Goal: Information Seeking & Learning: Learn about a topic

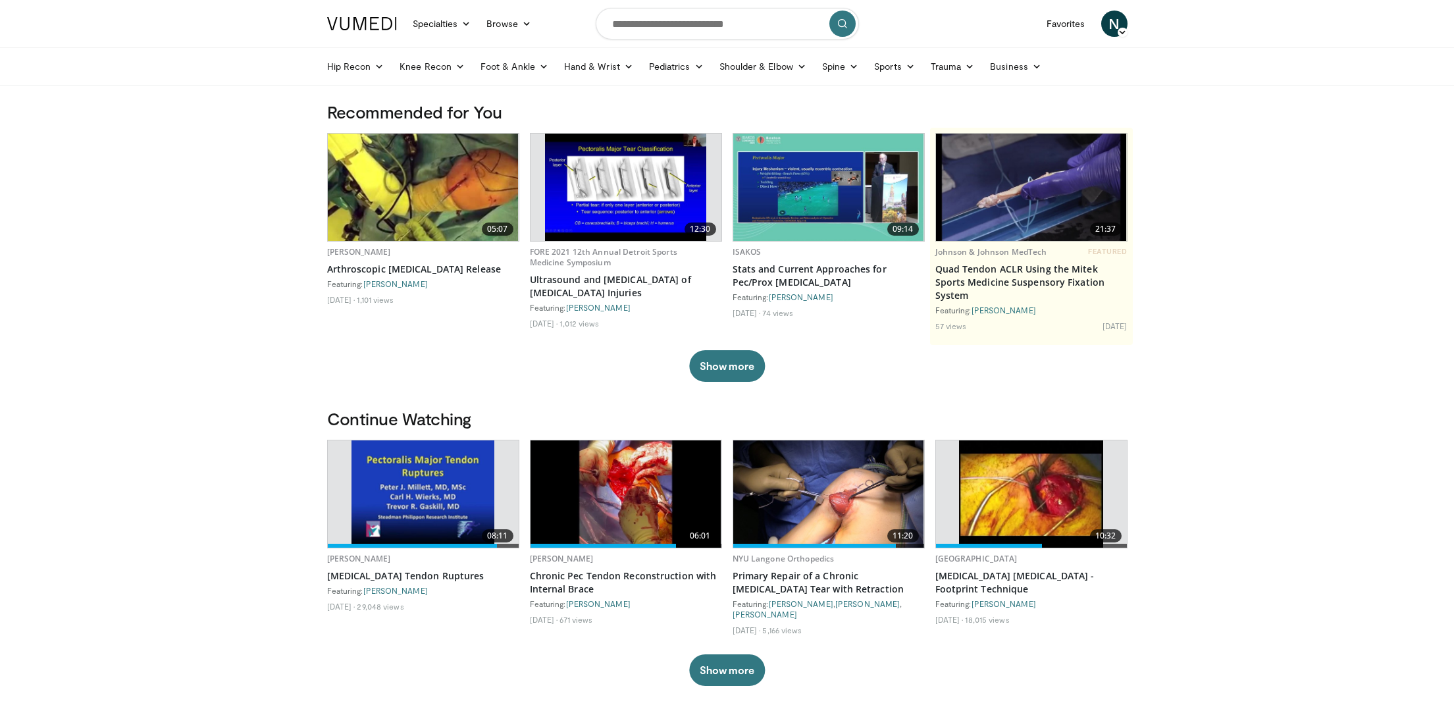
click at [406, 500] on img at bounding box center [422, 493] width 143 height 107
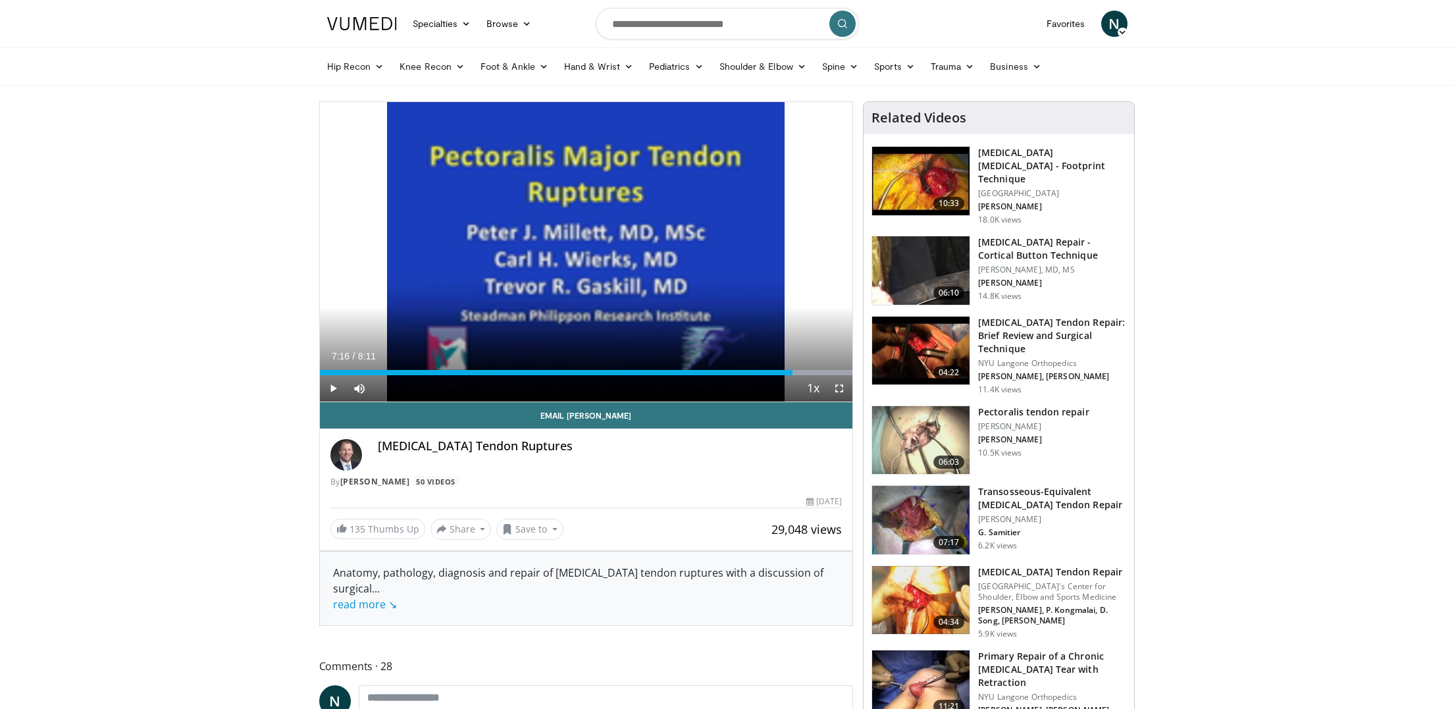
click at [844, 390] on span "Video Player" at bounding box center [839, 388] width 26 height 26
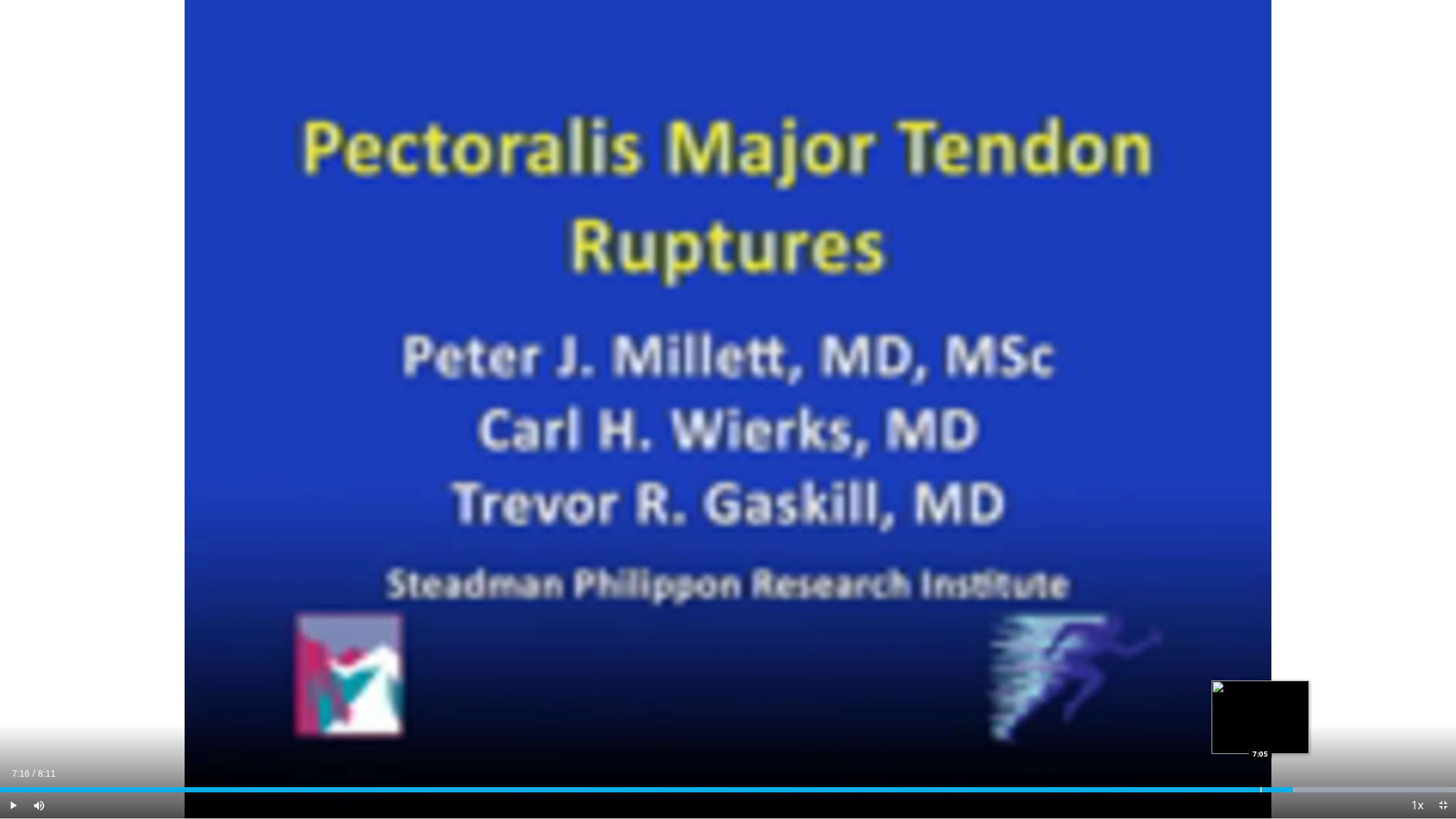
click at [1260, 699] on div "Progress Bar" at bounding box center [1260, 789] width 1 height 5
click at [12, 699] on span "Video Player" at bounding box center [13, 805] width 26 height 26
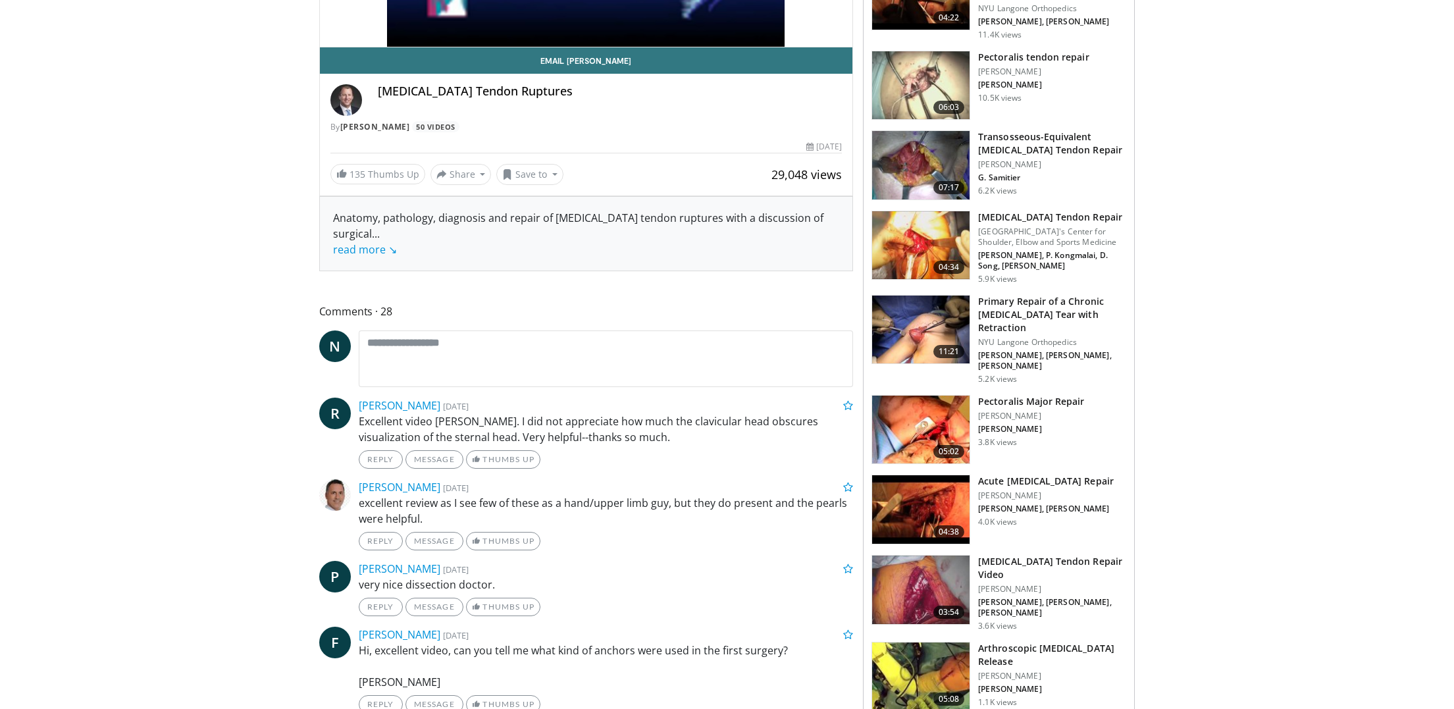
scroll to position [406, 0]
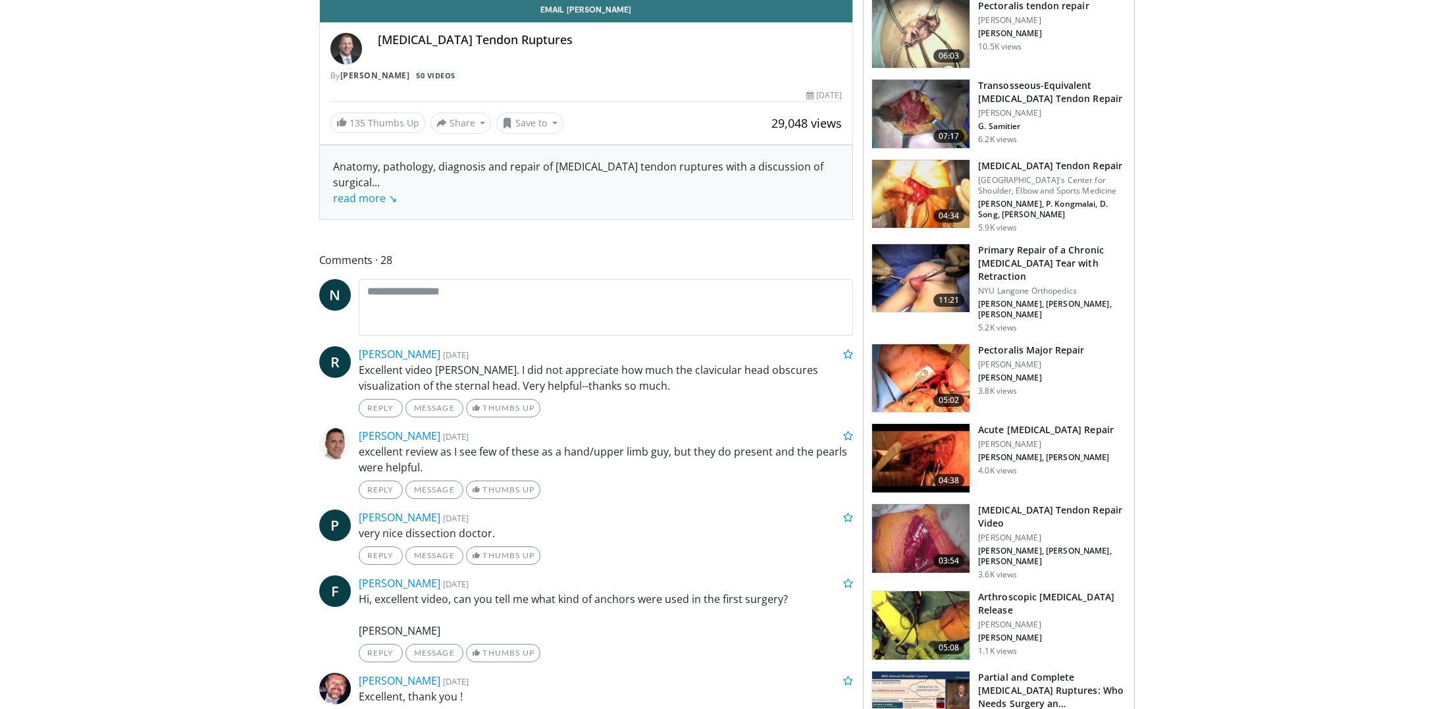
click at [893, 511] on img at bounding box center [920, 538] width 97 height 68
click at [929, 677] on img at bounding box center [920, 705] width 97 height 68
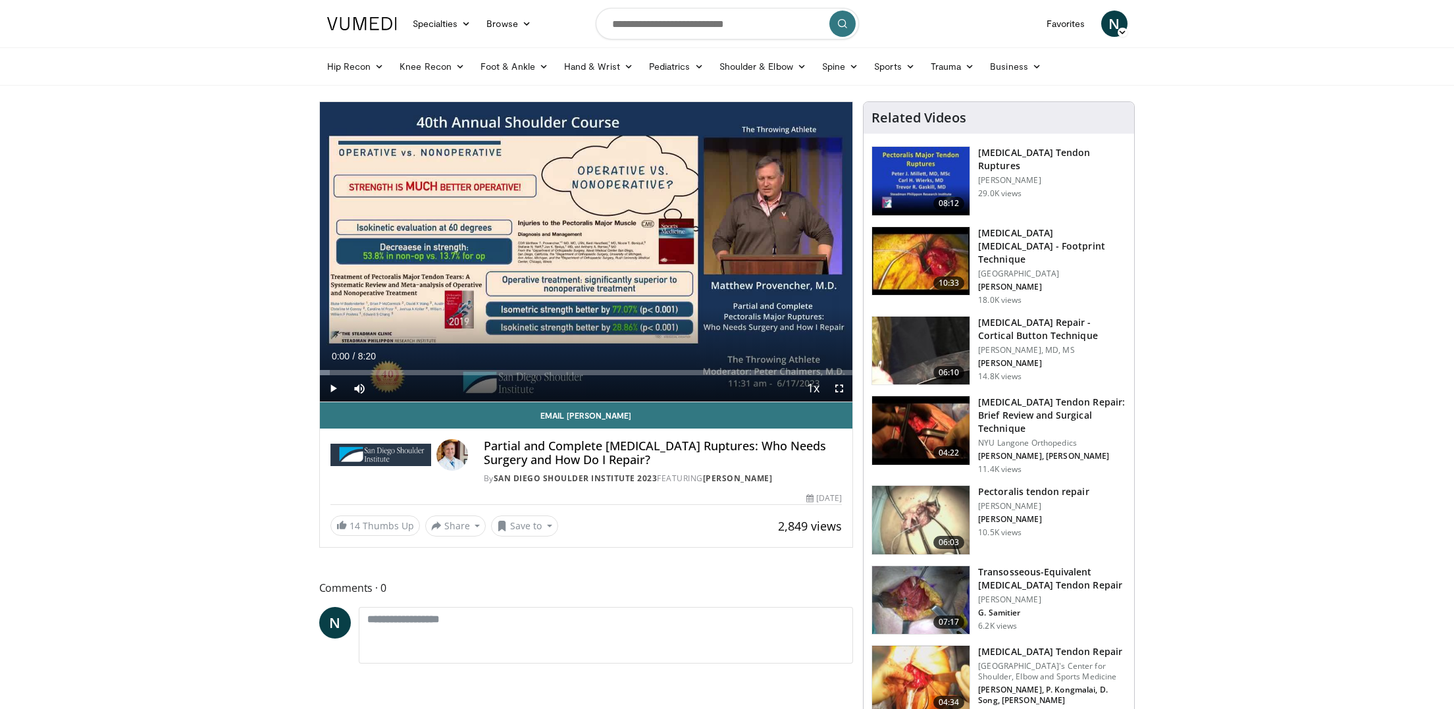
click at [836, 387] on span "Video Player" at bounding box center [839, 388] width 26 height 26
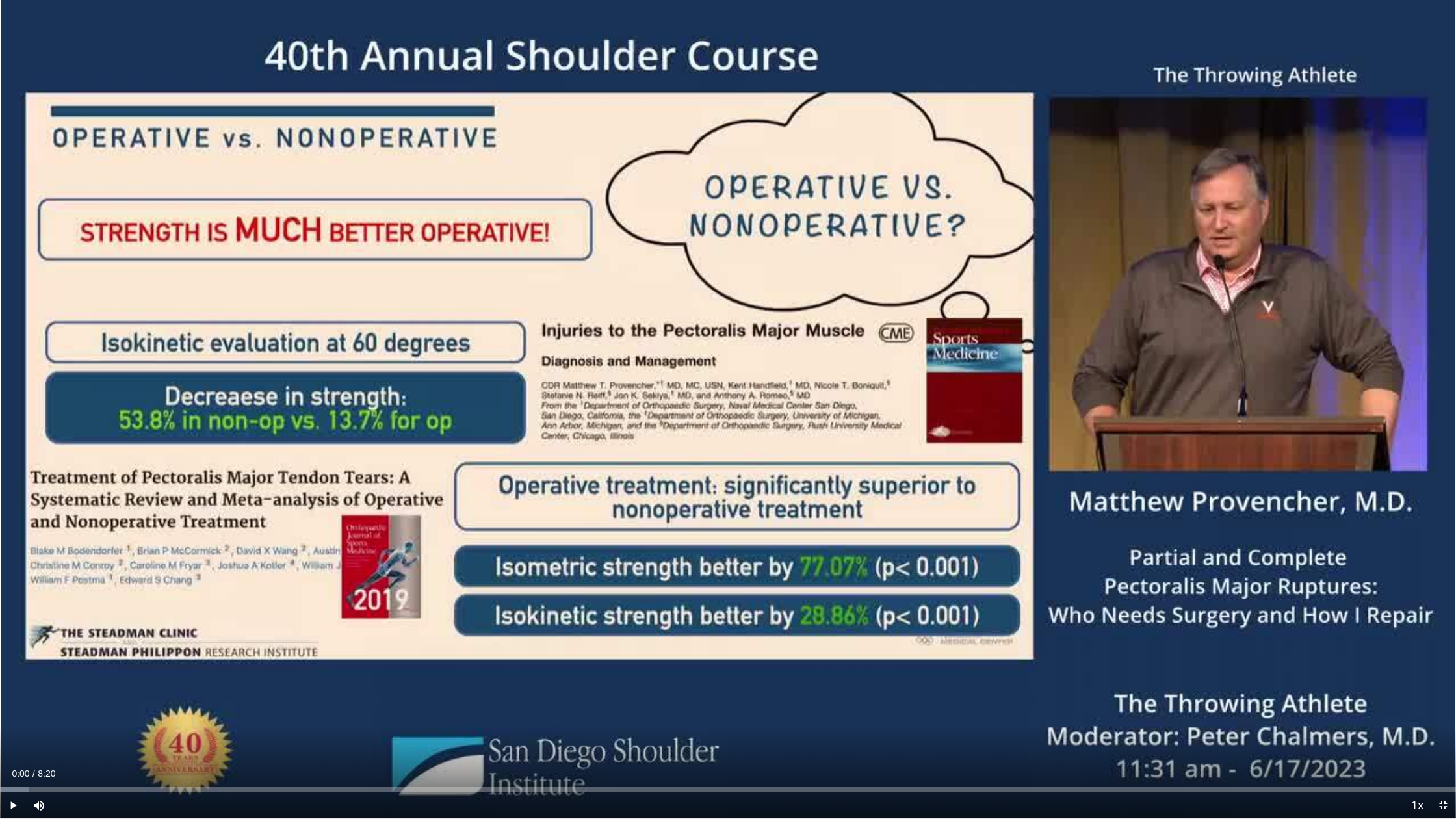
click at [14, 699] on span "Video Player" at bounding box center [13, 805] width 26 height 26
click at [36, 699] on div "Progress Bar" at bounding box center [218, 789] width 437 height 5
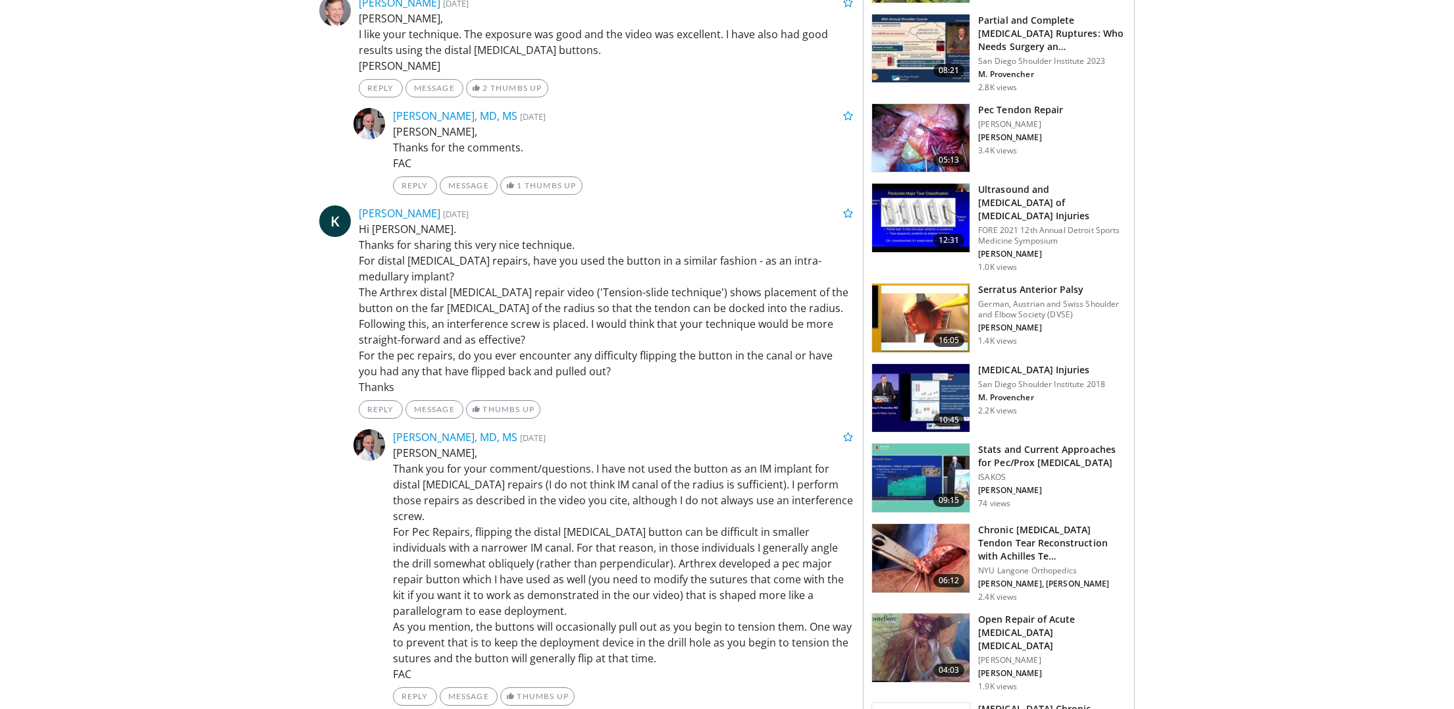
scroll to position [1282, 0]
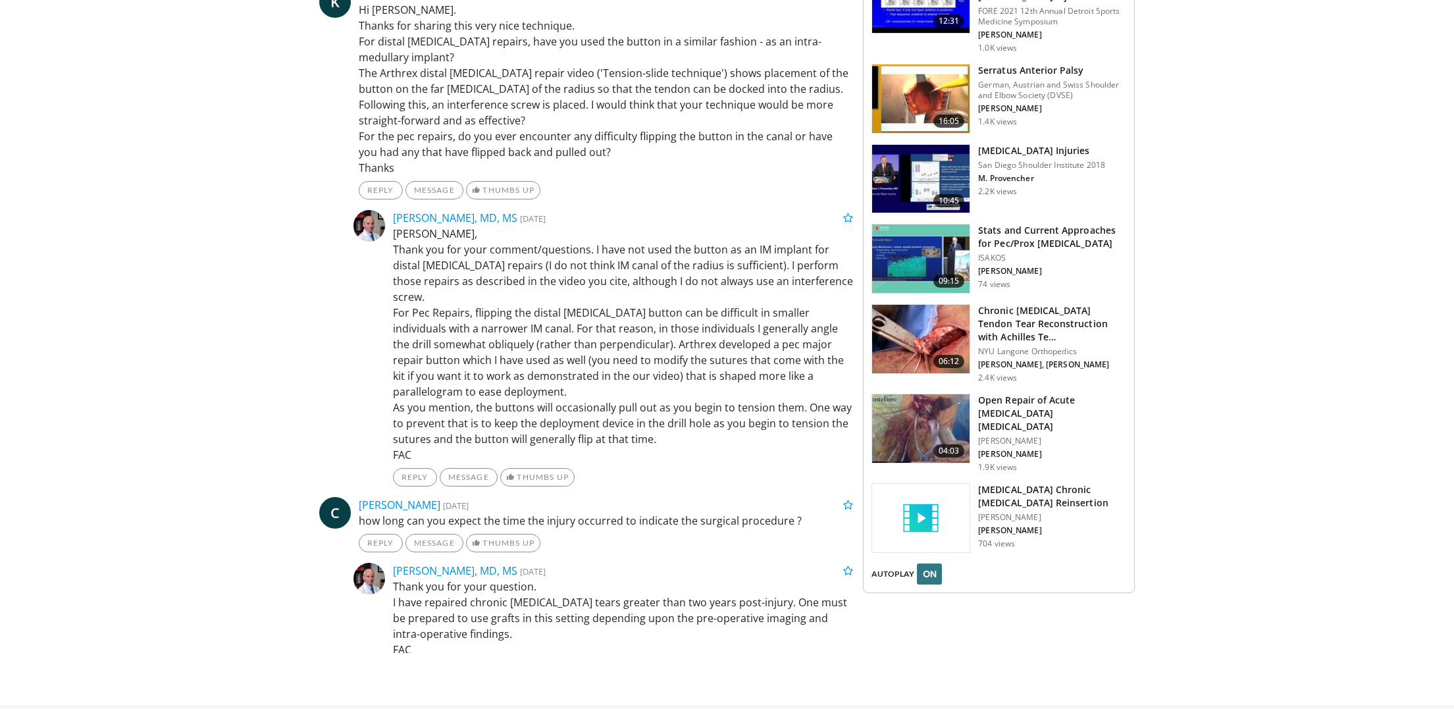
click at [914, 394] on img at bounding box center [920, 428] width 97 height 68
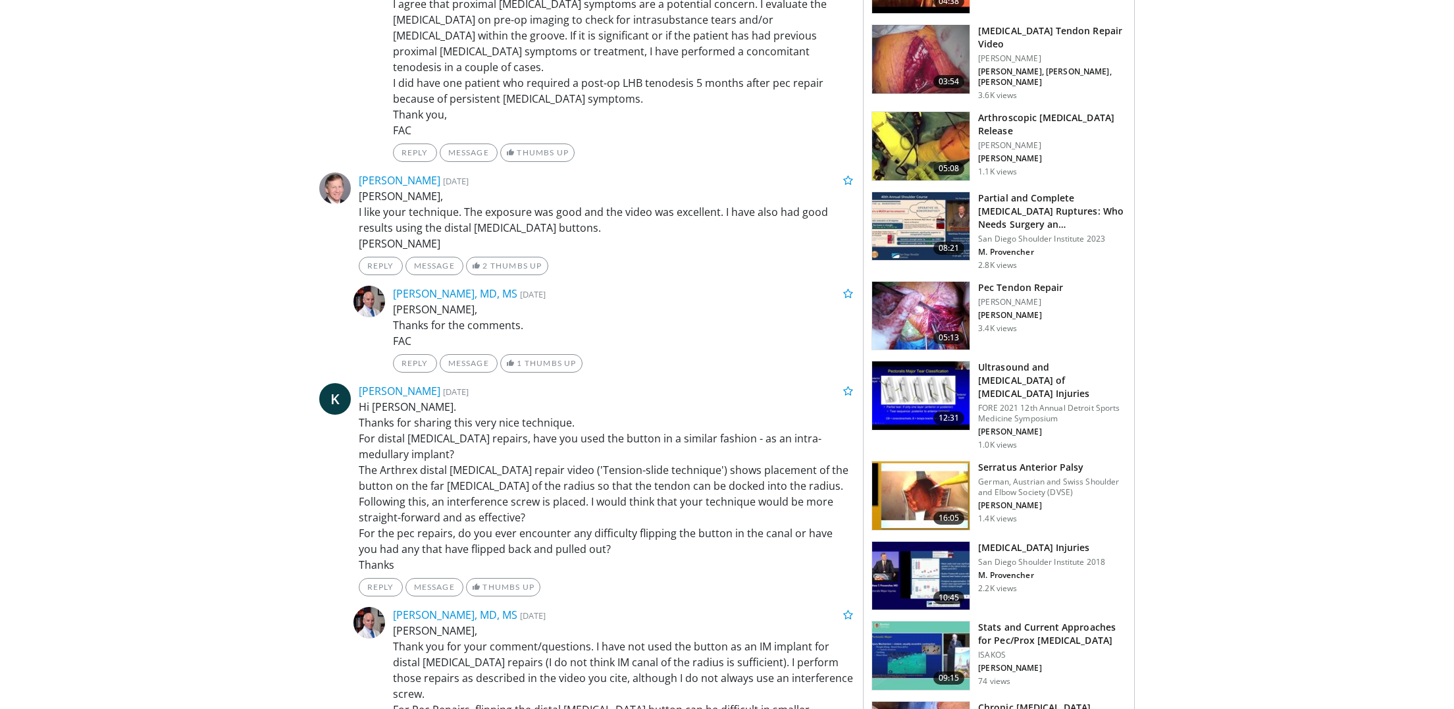
scroll to position [0, 0]
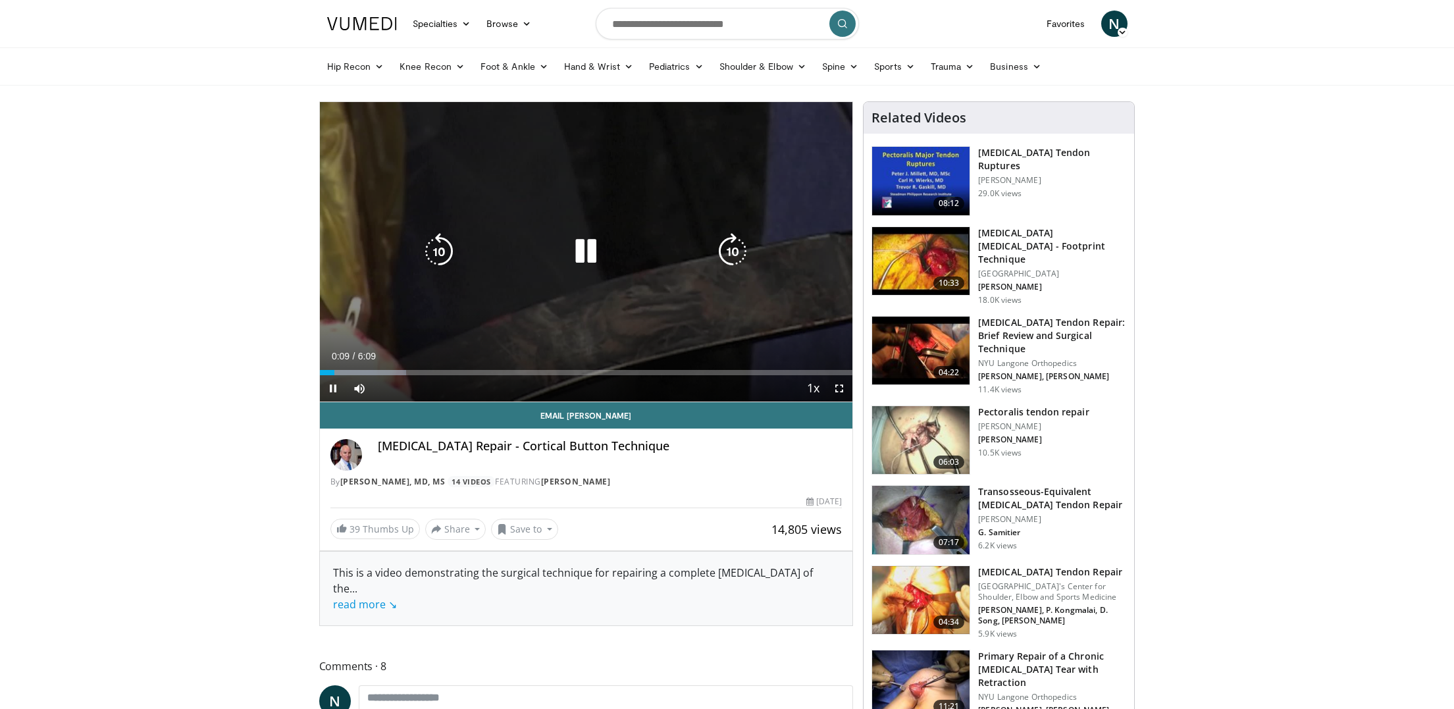
click at [581, 249] on icon "Video Player" at bounding box center [585, 251] width 37 height 37
click at [580, 257] on icon "Video Player" at bounding box center [585, 251] width 37 height 37
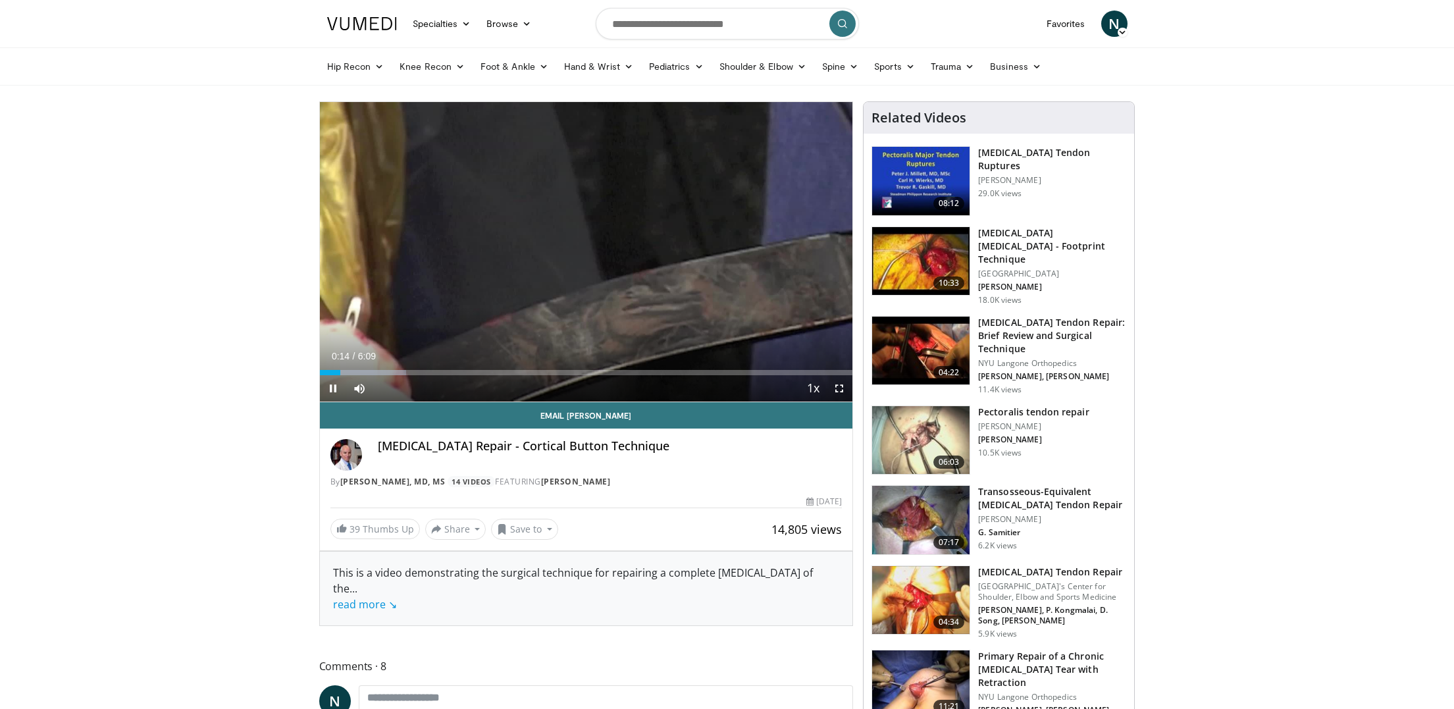
click at [841, 390] on span "Video Player" at bounding box center [839, 388] width 26 height 26
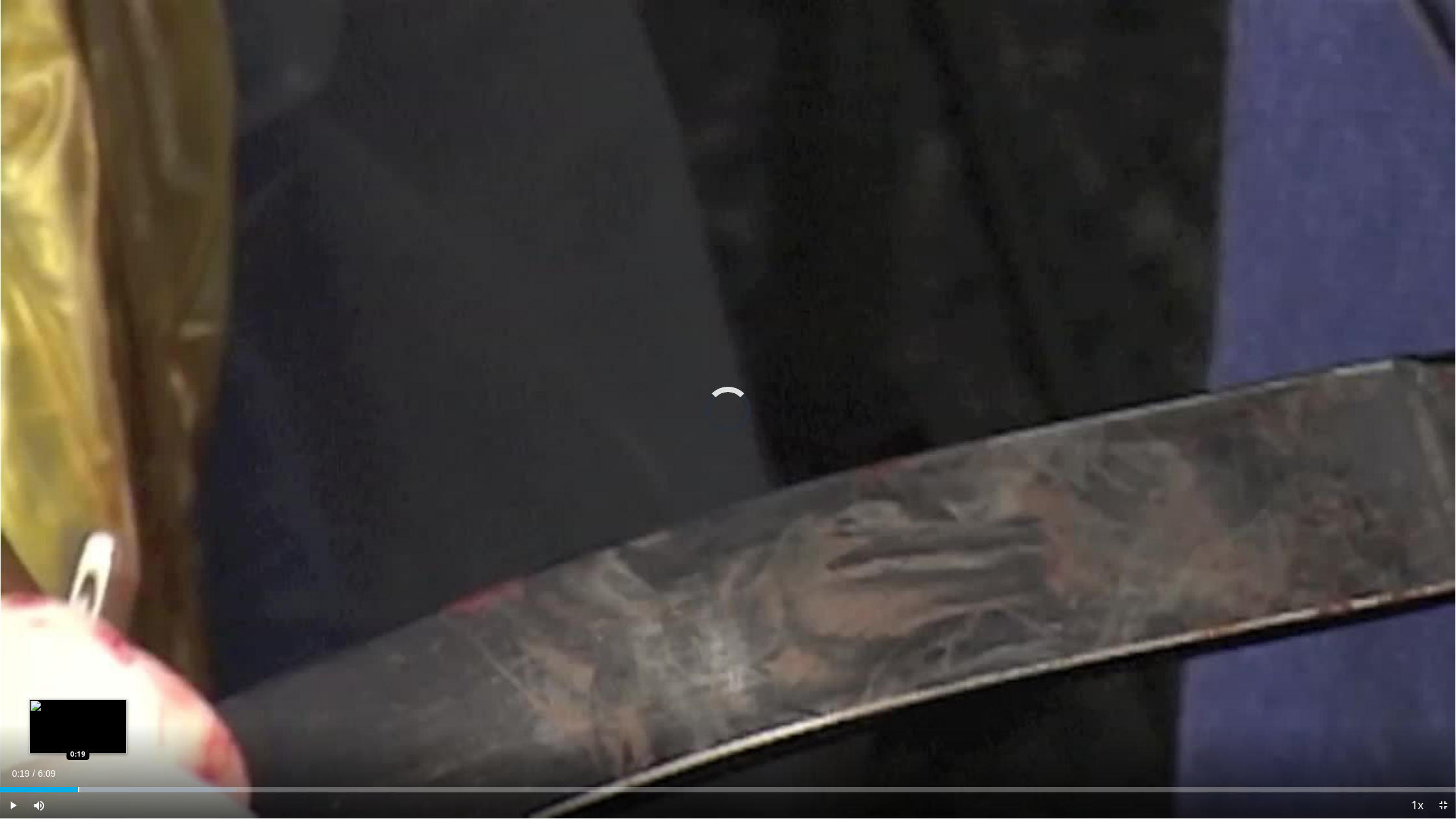
click at [78, 699] on div "Progress Bar" at bounding box center [78, 789] width 1 height 5
click at [94, 699] on div "Progress Bar" at bounding box center [94, 789] width 1 height 5
click at [115, 699] on div "Progress Bar" at bounding box center [115, 789] width 1 height 5
click at [132, 699] on div "Progress Bar" at bounding box center [132, 789] width 1 height 5
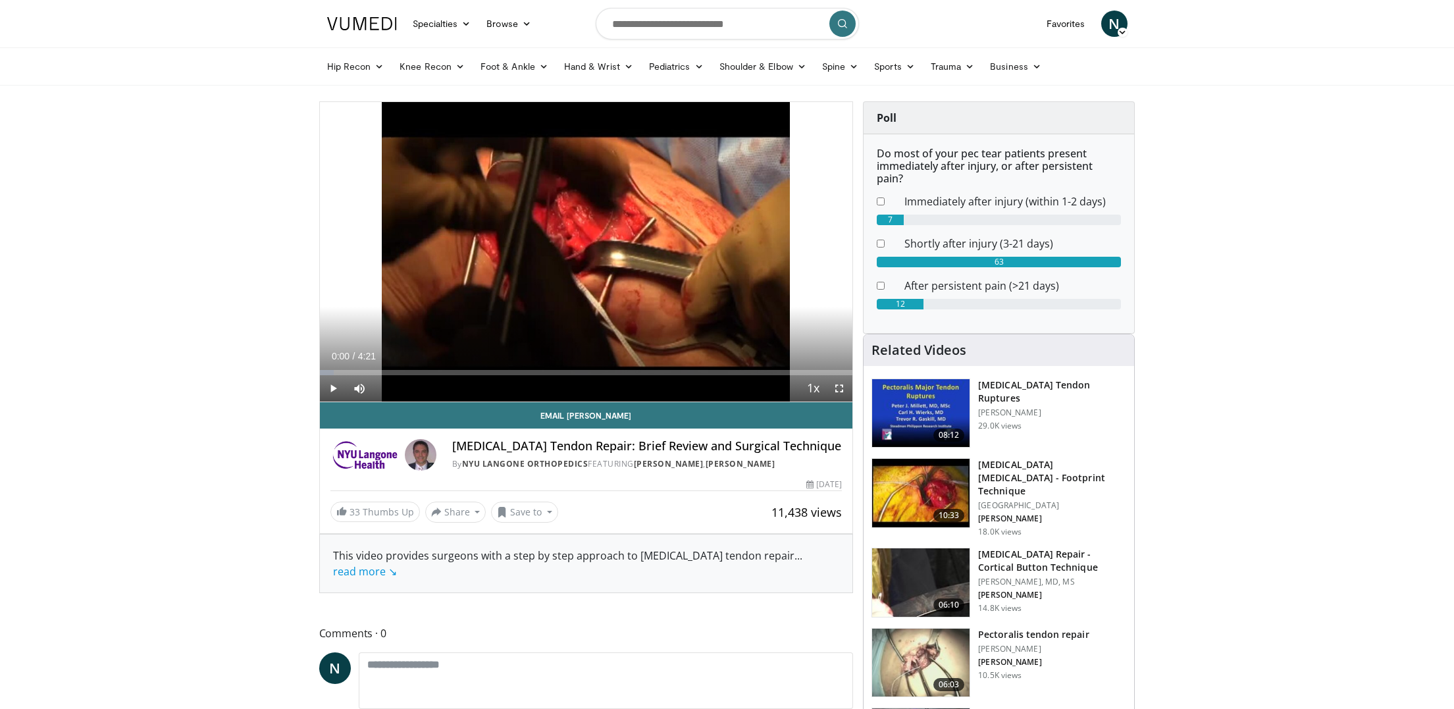
click at [931, 575] on img at bounding box center [920, 582] width 97 height 68
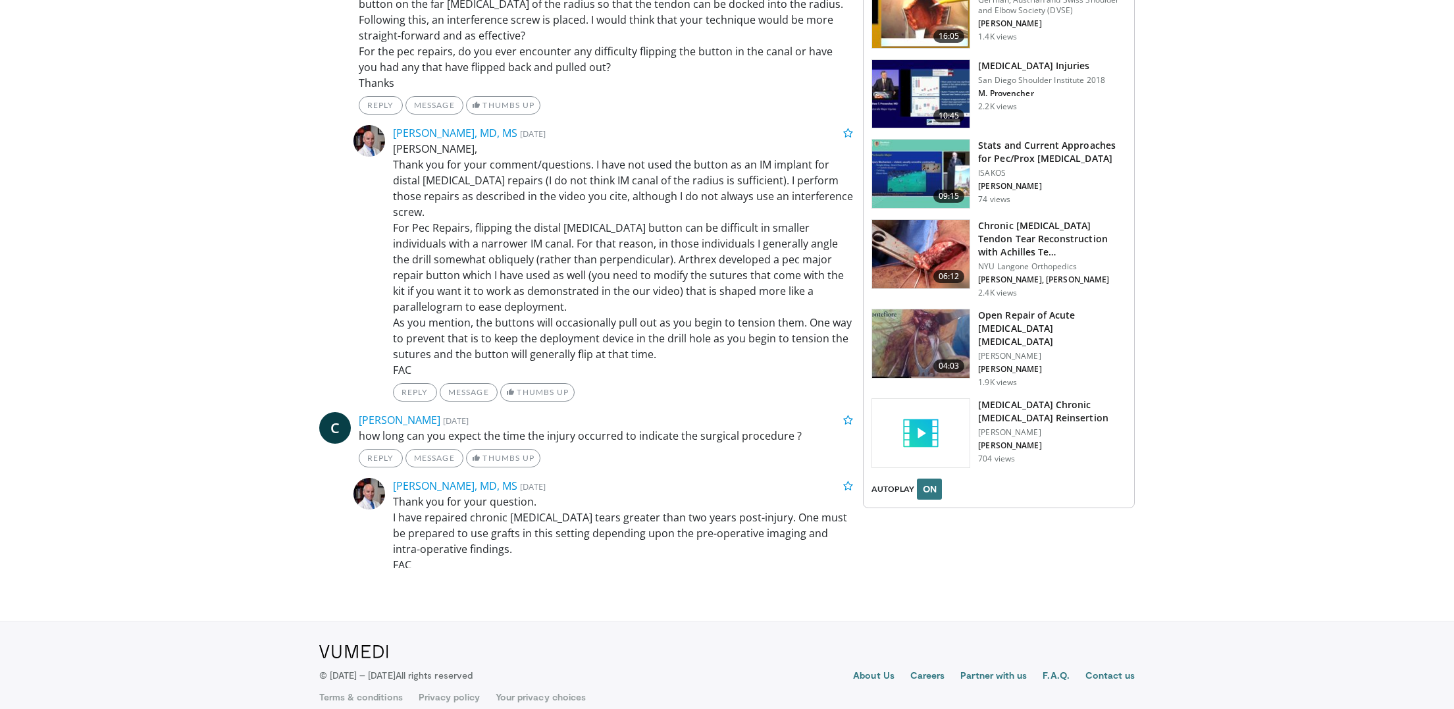
scroll to position [1359, 0]
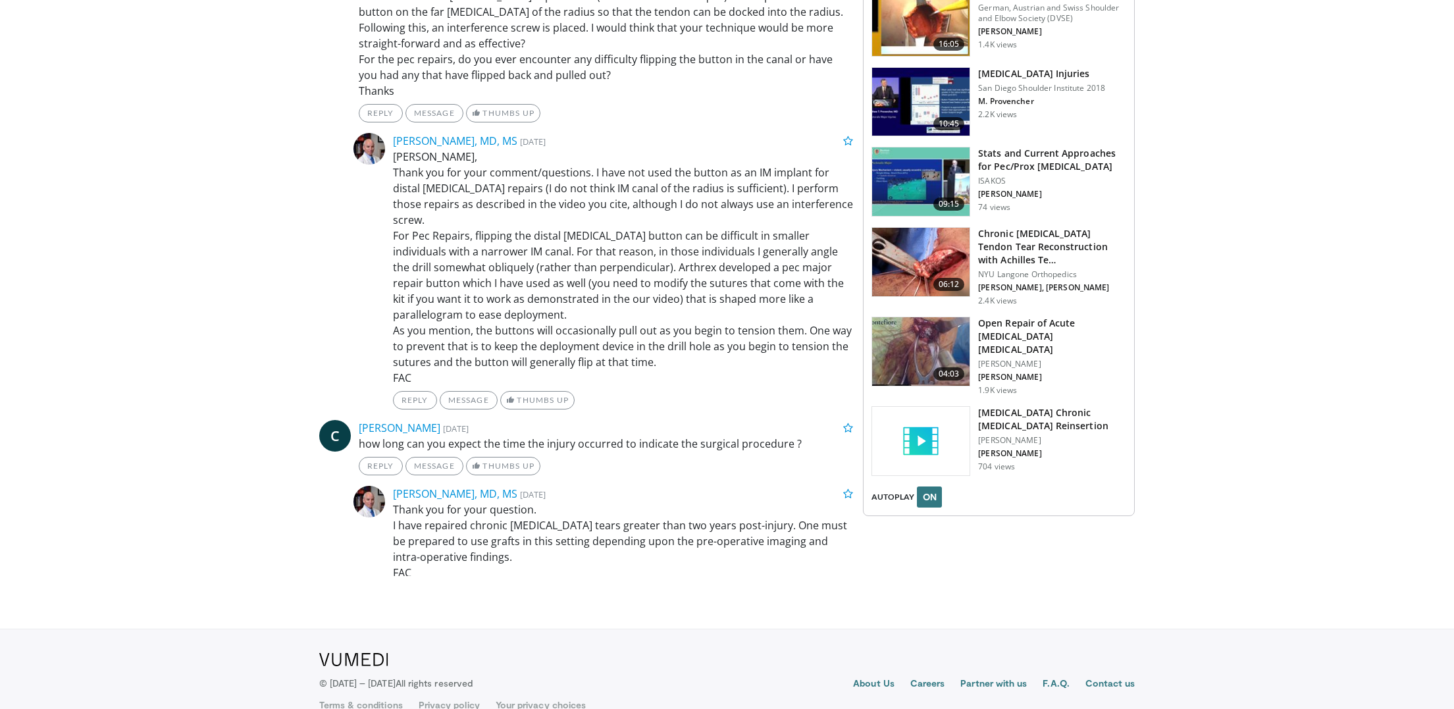
click at [942, 317] on img at bounding box center [920, 351] width 97 height 68
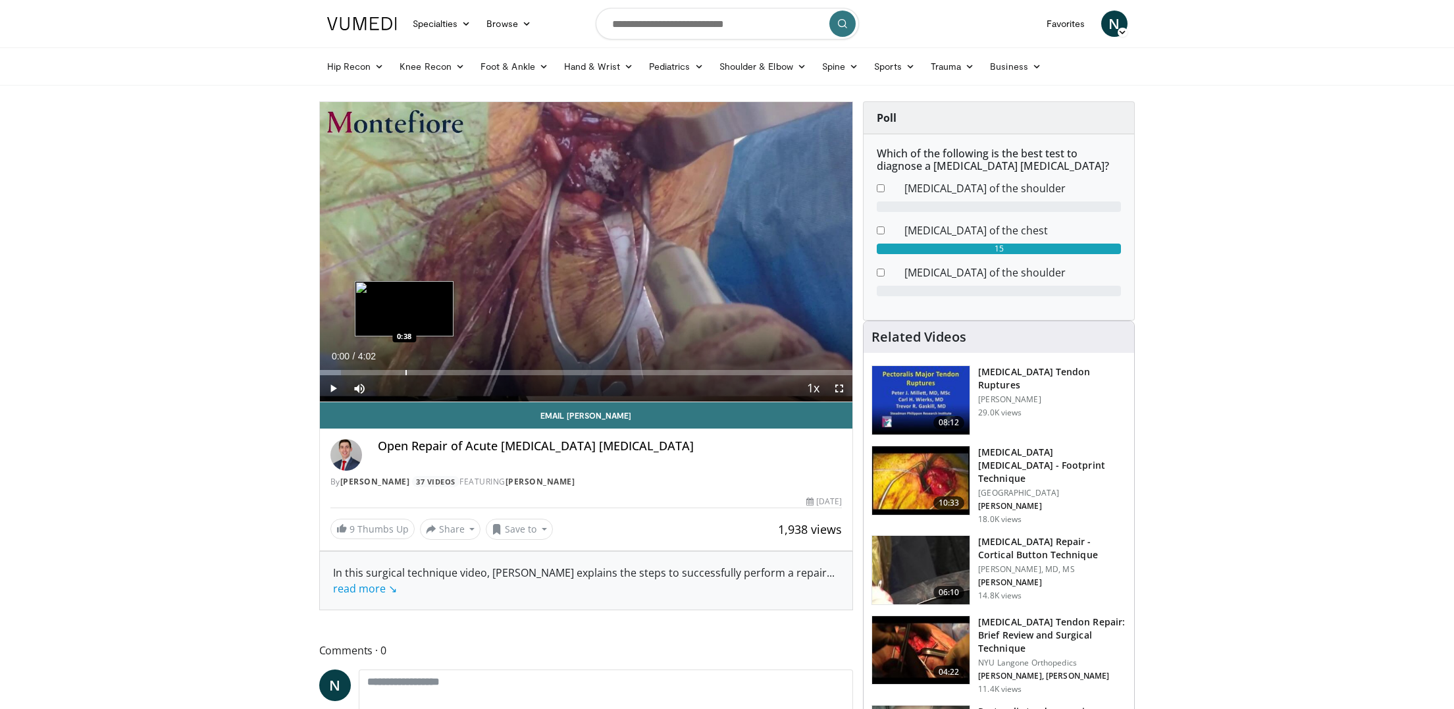
click at [404, 369] on div "Loaded : 4.05% 0:00 0:38" at bounding box center [586, 369] width 533 height 13
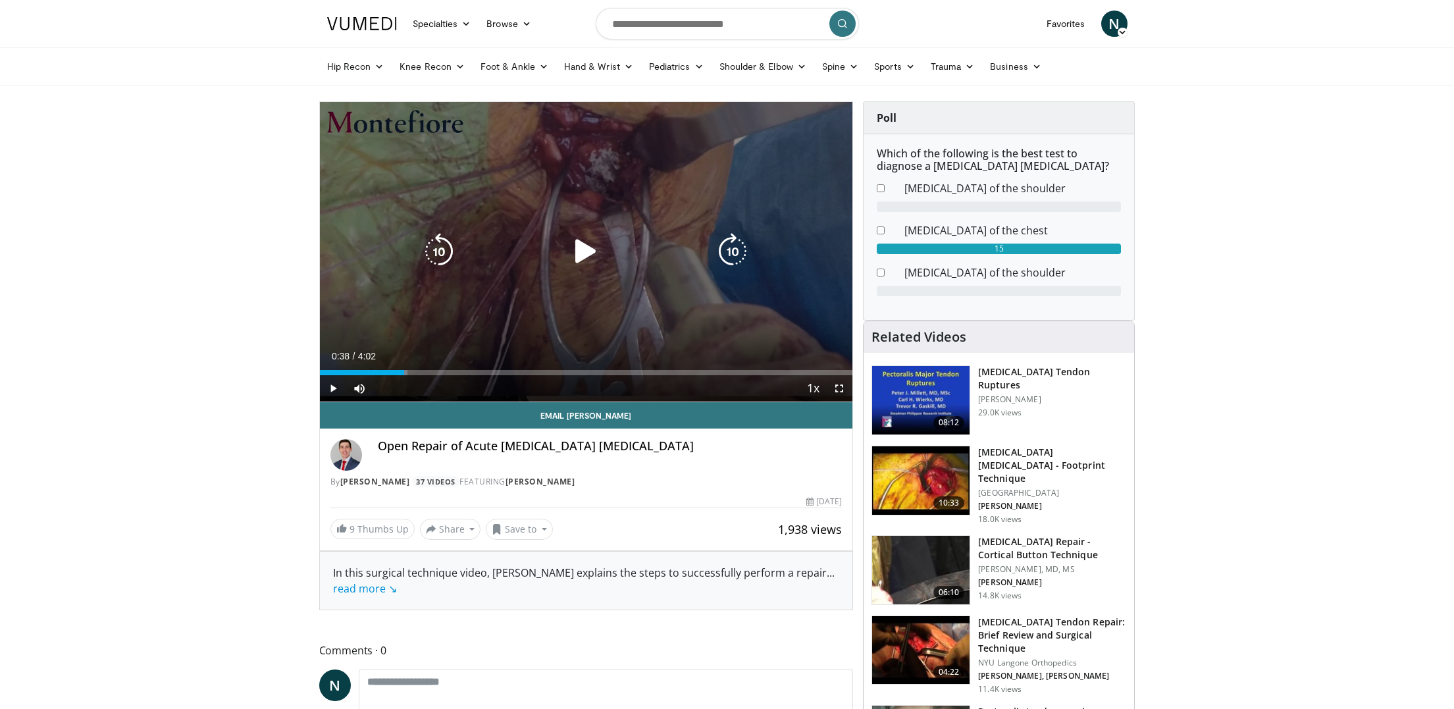
click at [577, 248] on icon "Video Player" at bounding box center [585, 251] width 37 height 37
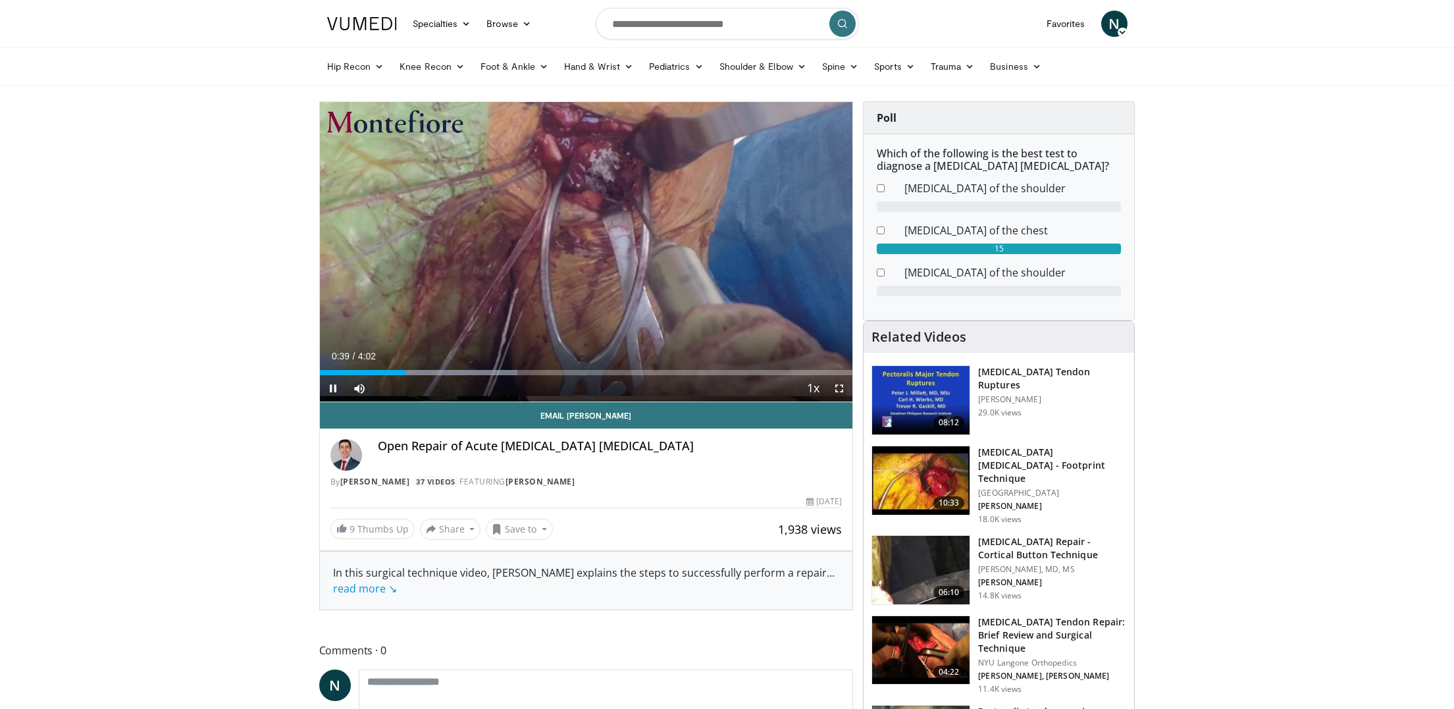
click at [839, 390] on span "Video Player" at bounding box center [839, 388] width 26 height 26
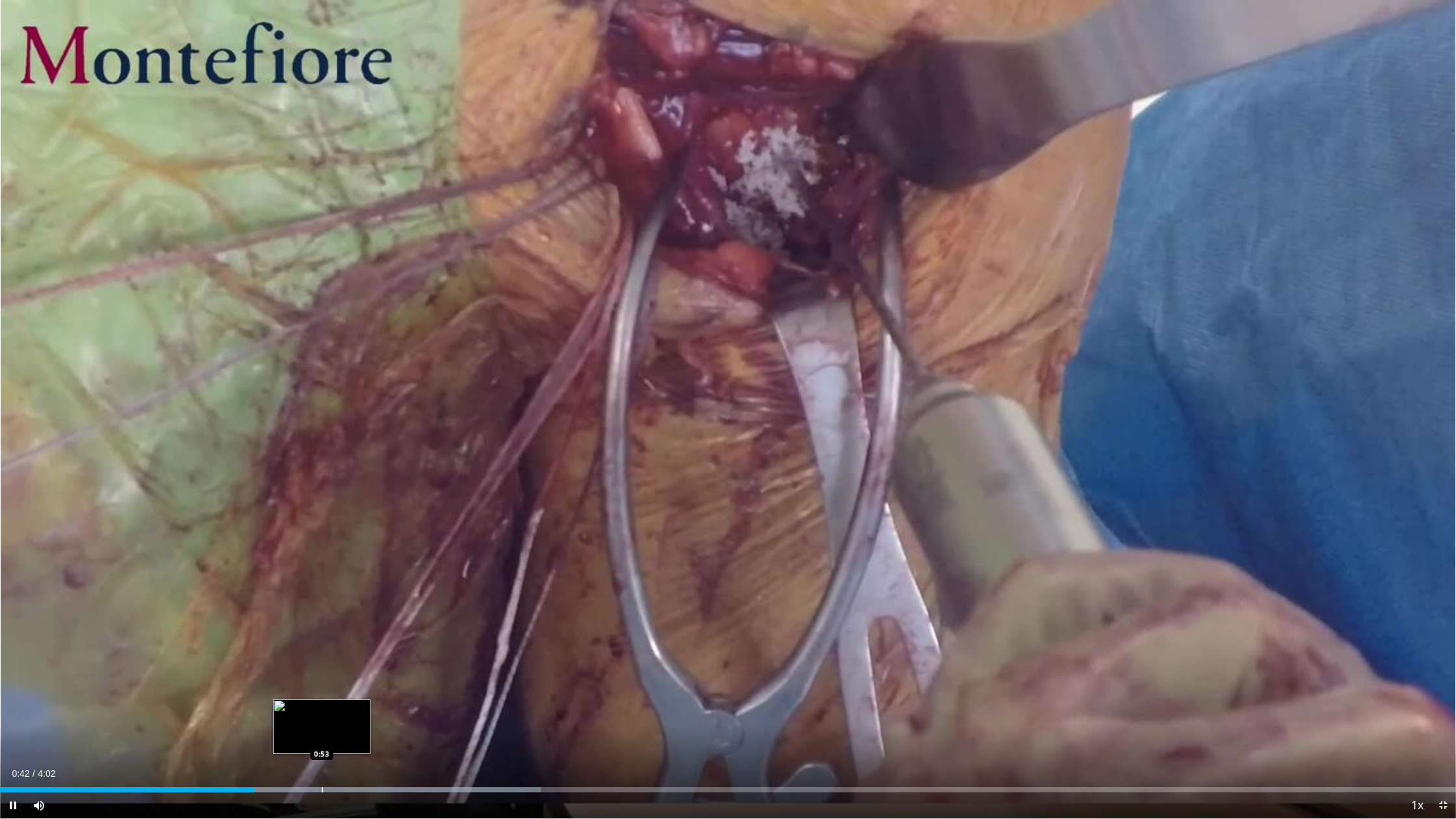
click at [322, 699] on div "Progress Bar" at bounding box center [322, 789] width 1 height 5
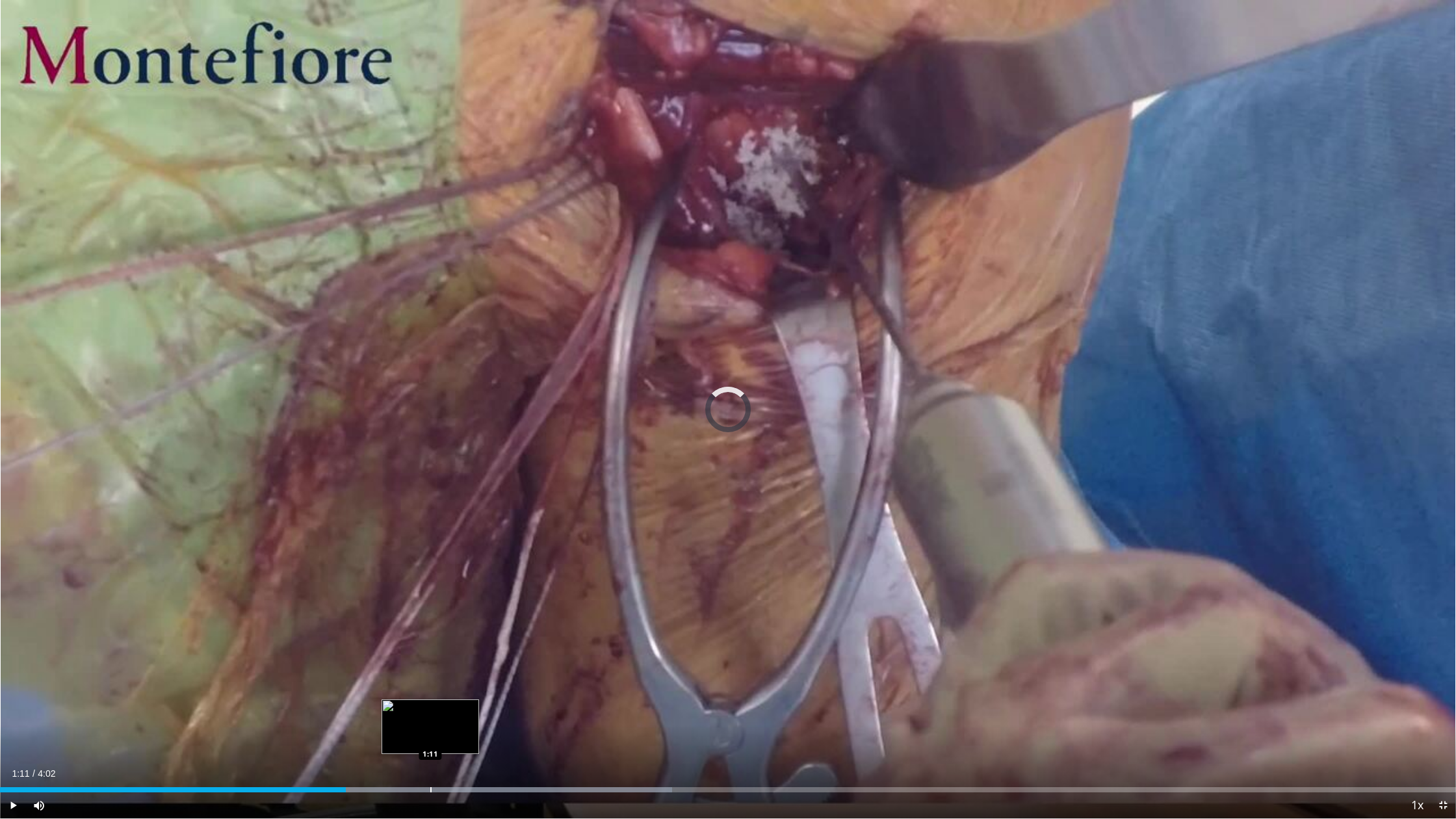
click at [432, 699] on div "Loaded : 46.16% 1:11 1:11" at bounding box center [728, 786] width 1456 height 13
click at [18, 699] on span "Video Player" at bounding box center [13, 805] width 26 height 26
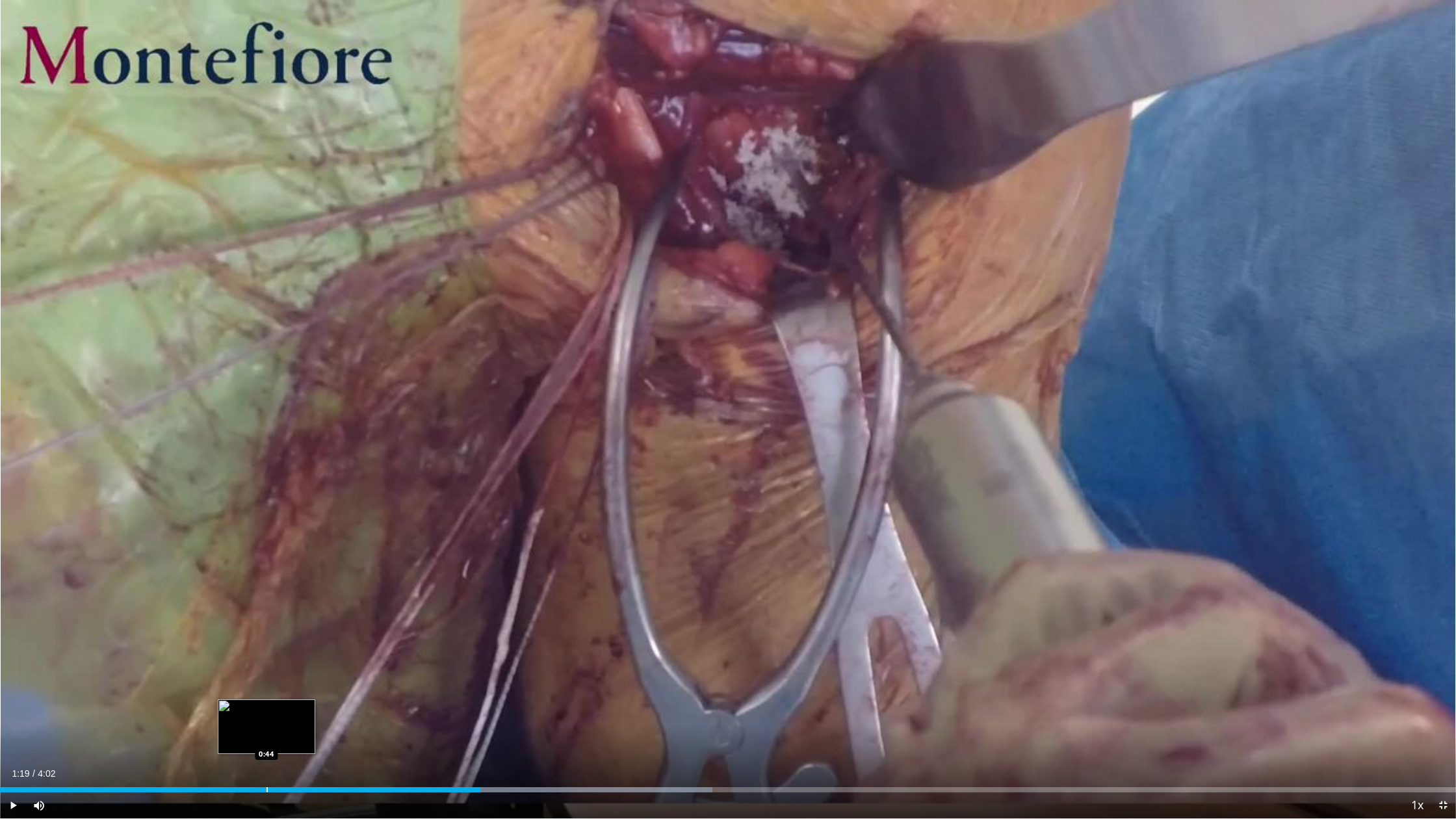
click at [266, 699] on div "1:19" at bounding box center [240, 789] width 481 height 5
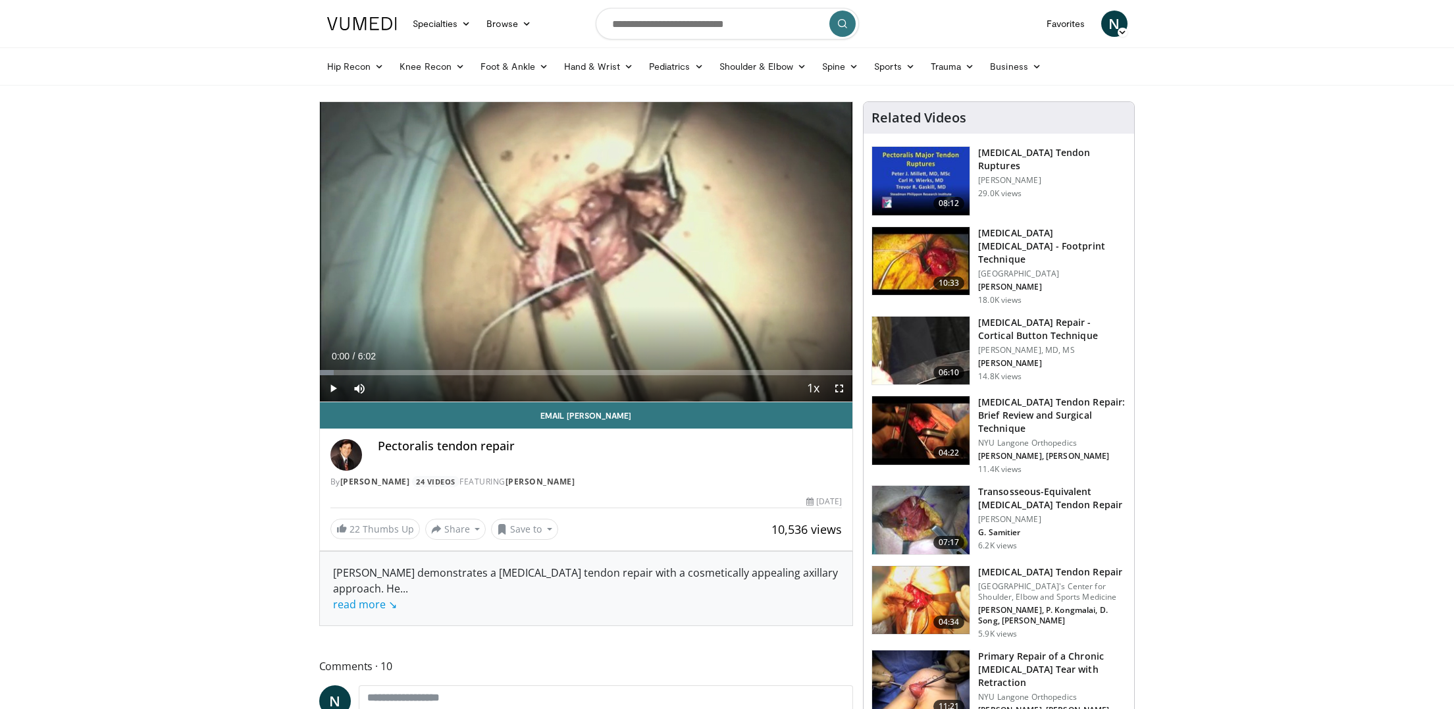
click at [917, 429] on img at bounding box center [920, 430] width 97 height 68
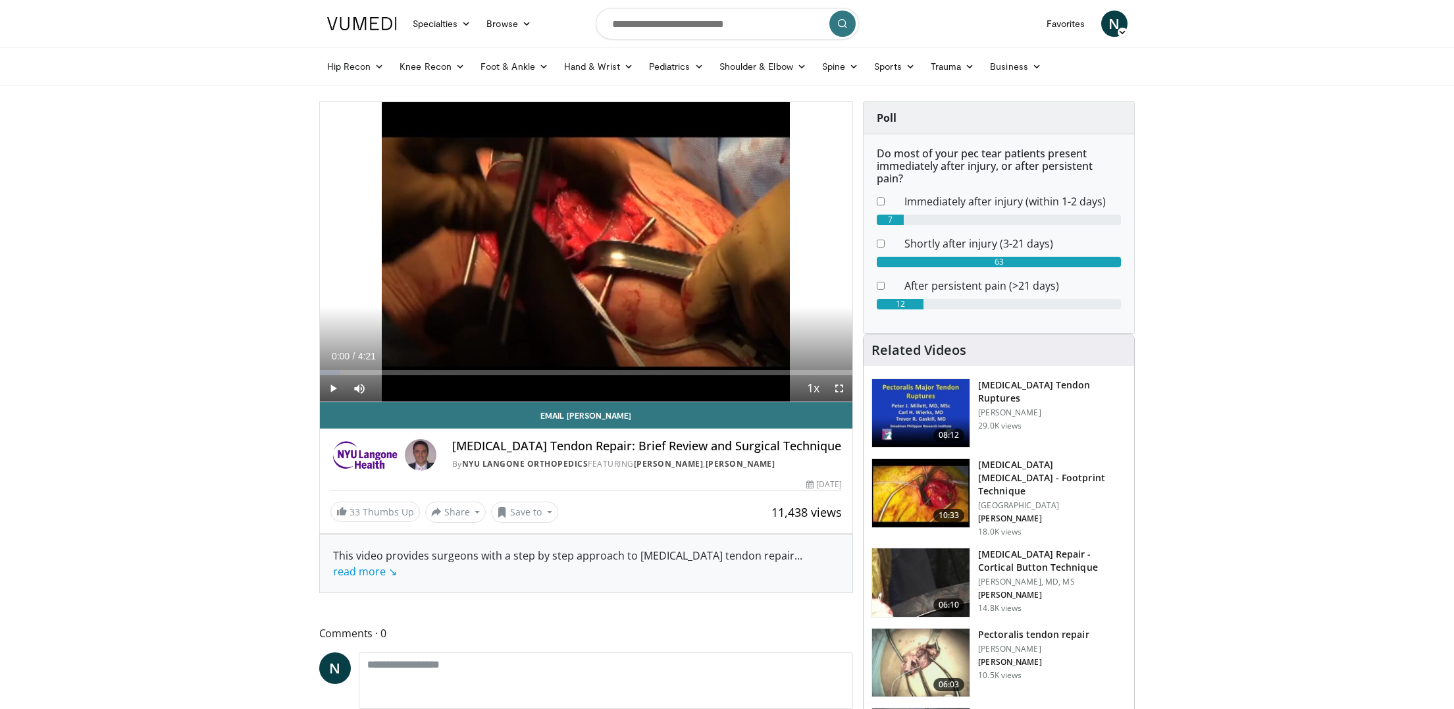
click at [840, 387] on span "Video Player" at bounding box center [839, 388] width 26 height 26
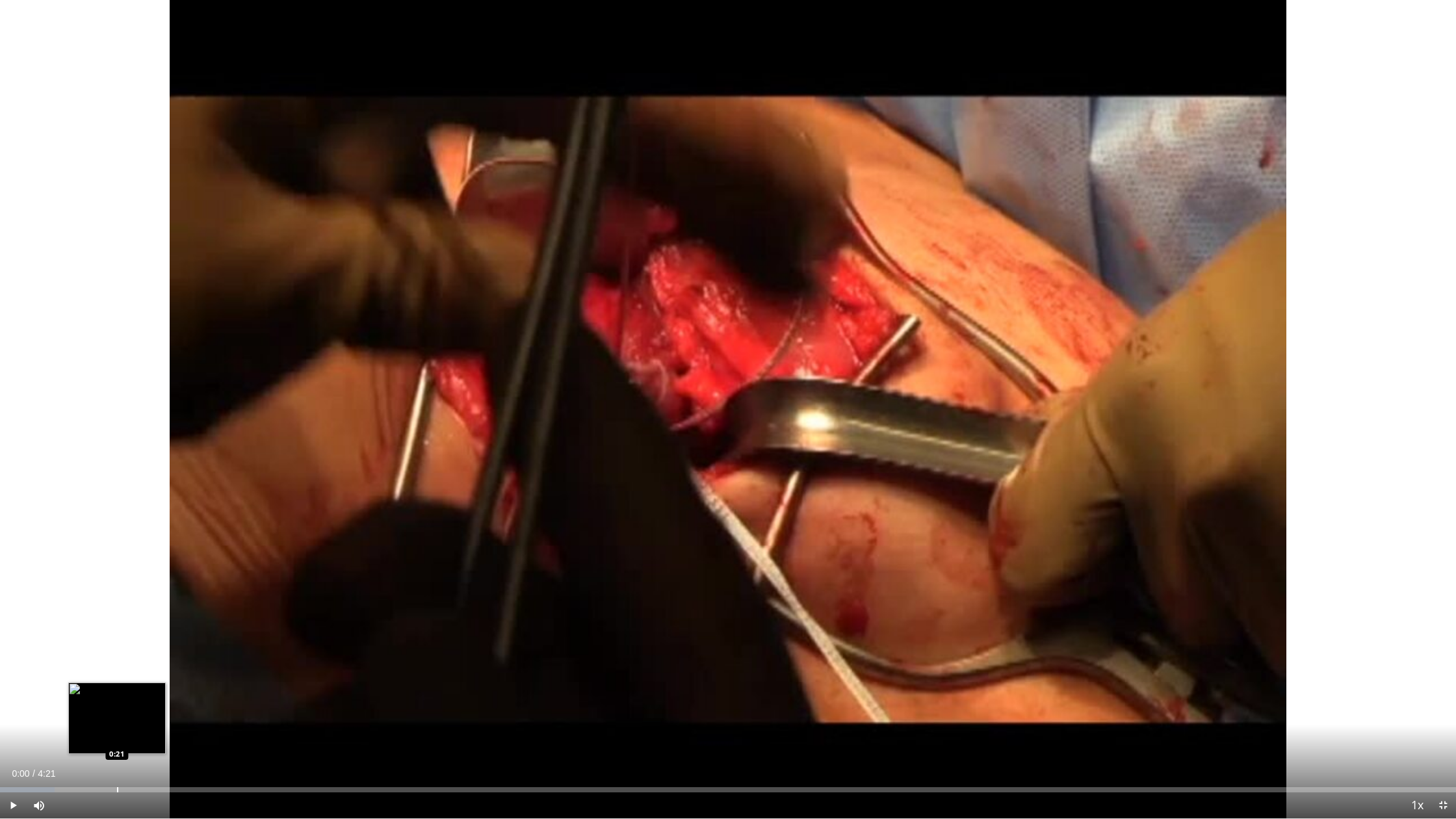
click at [117, 699] on div "Progress Bar" at bounding box center [117, 789] width 1 height 5
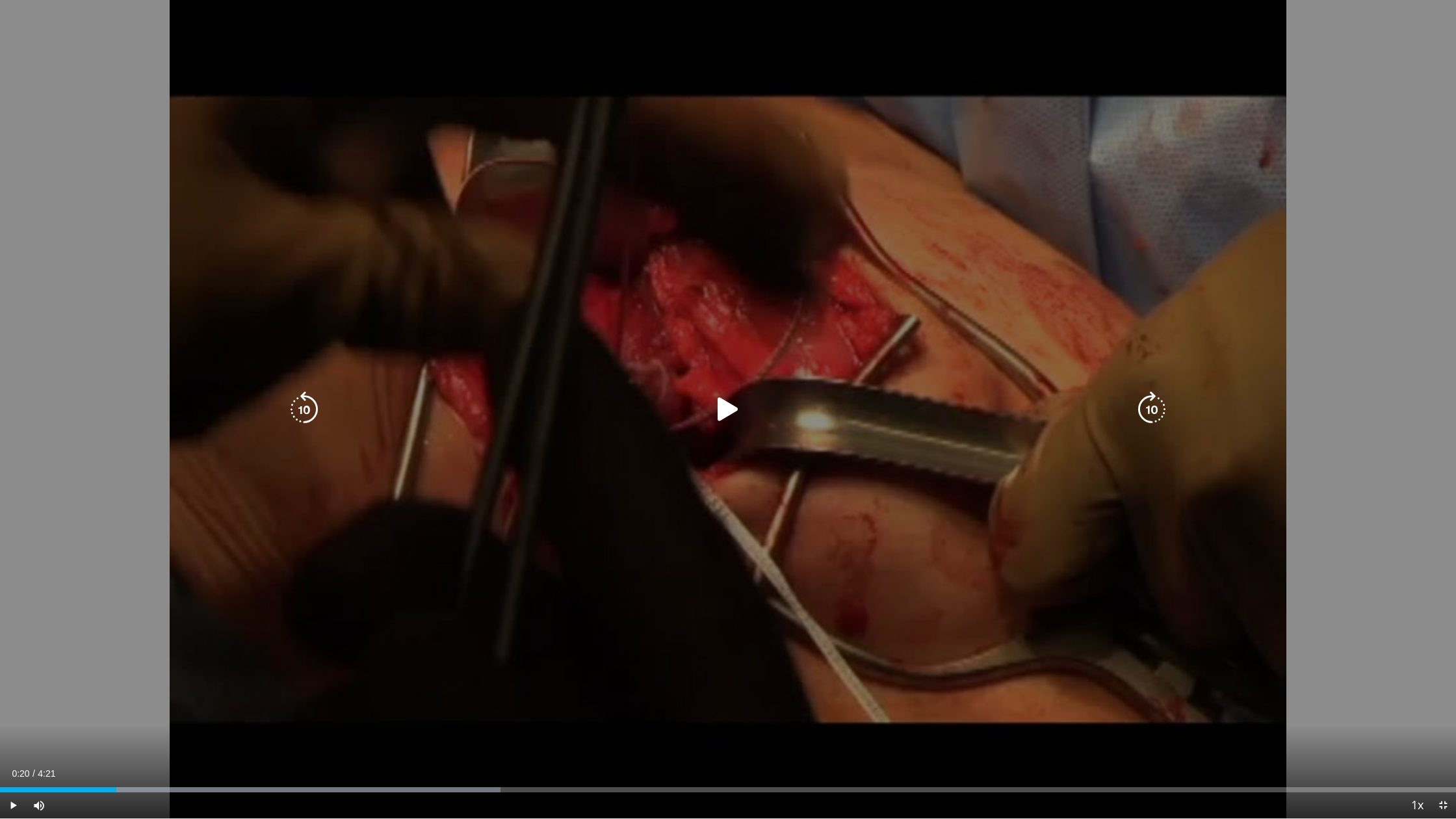
click at [718, 408] on icon "Video Player" at bounding box center [728, 409] width 37 height 37
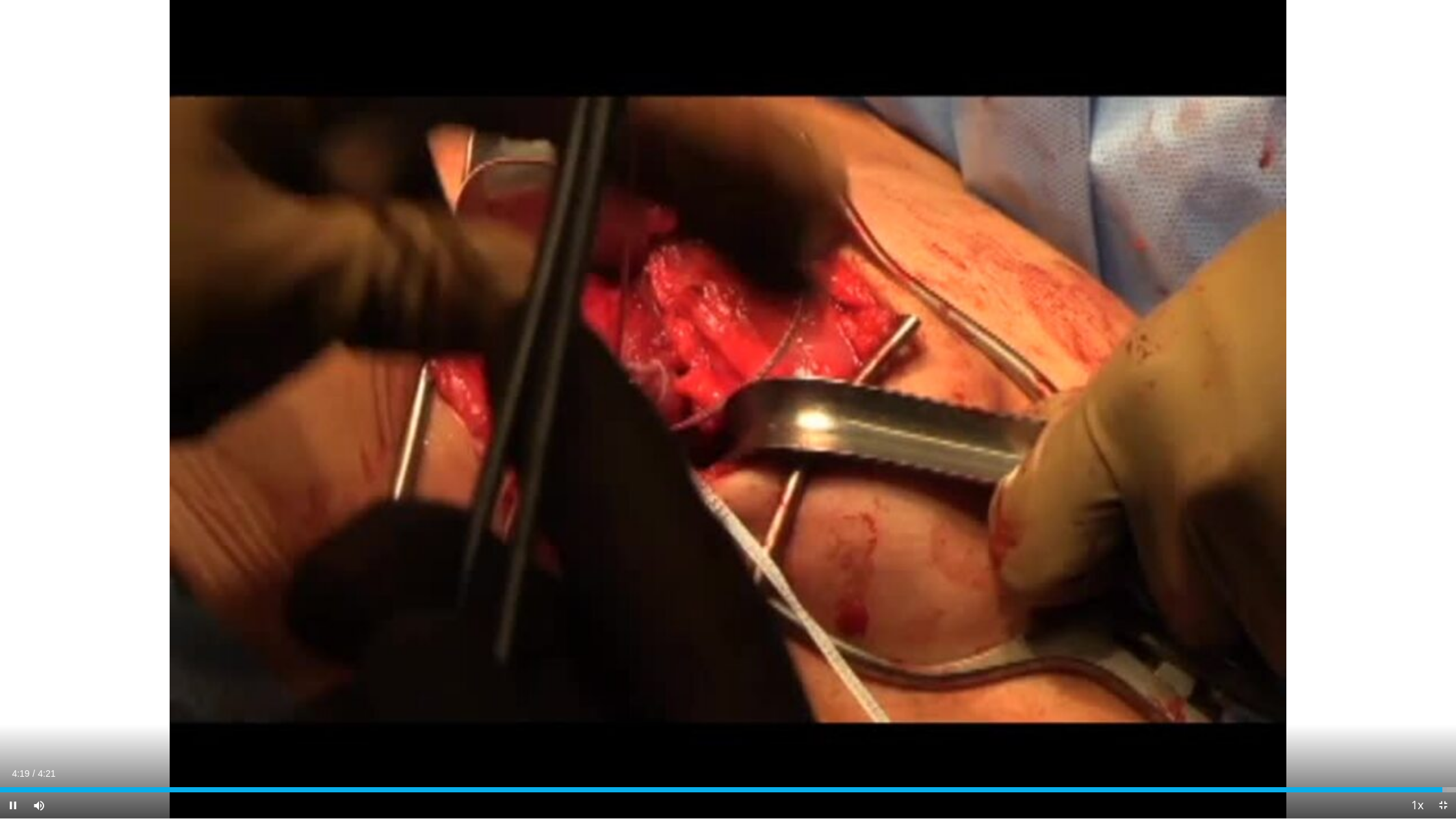
click at [1293, 699] on div "Current Time 4:19 / Duration 4:21 Pause Skip Backward Skip Forward Mute Loaded …" at bounding box center [728, 805] width 1456 height 26
click at [1268, 699] on div "Loaded : 99.39% 4:20 3:48" at bounding box center [728, 786] width 1456 height 13
click at [1157, 699] on div "Loaded : 99.97% 3:54 3:27" at bounding box center [728, 786] width 1456 height 13
click at [1117, 699] on div "Progress Bar" at bounding box center [1117, 789] width 1 height 5
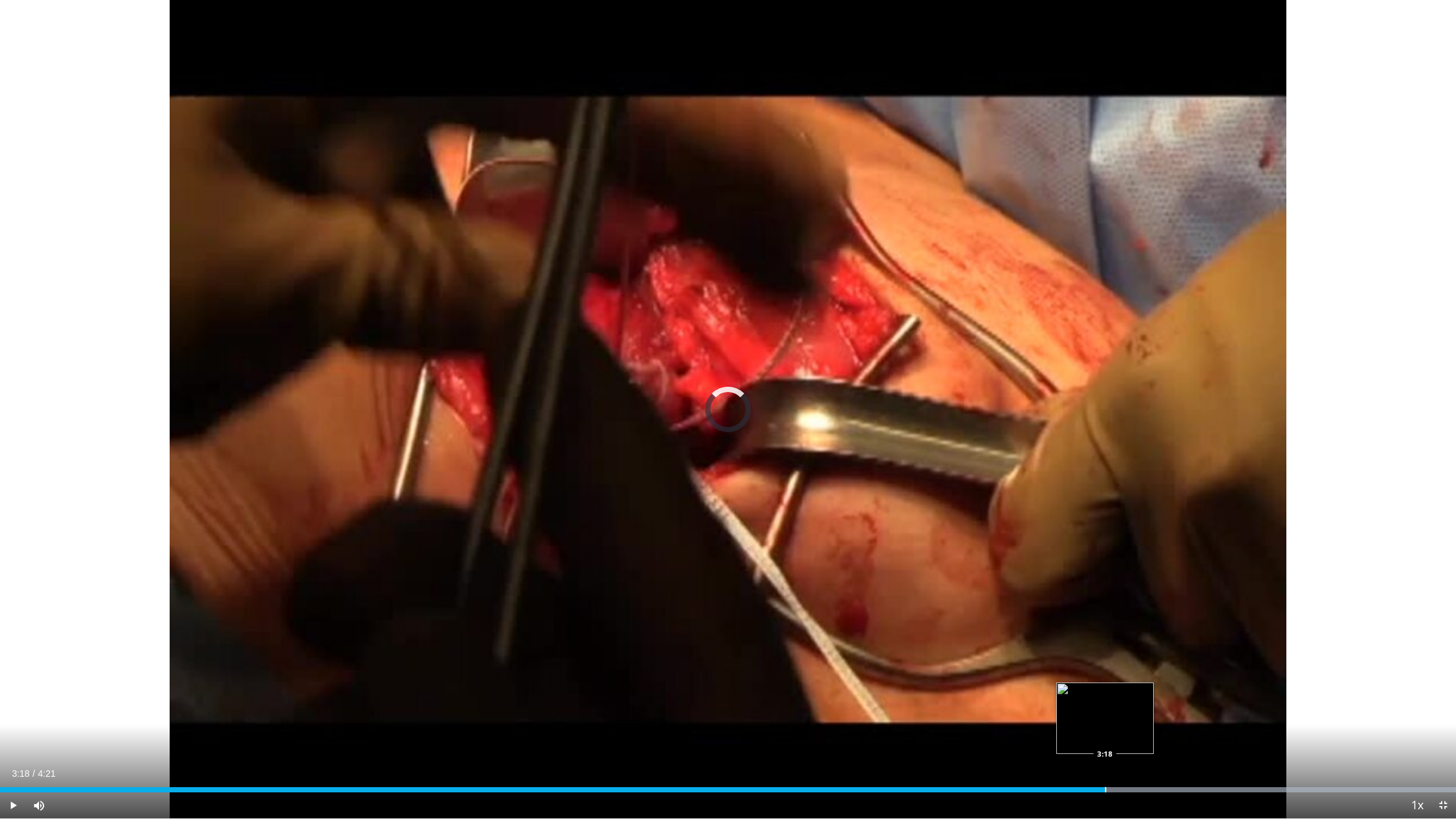
click at [1105, 699] on div "Progress Bar" at bounding box center [1105, 789] width 1 height 5
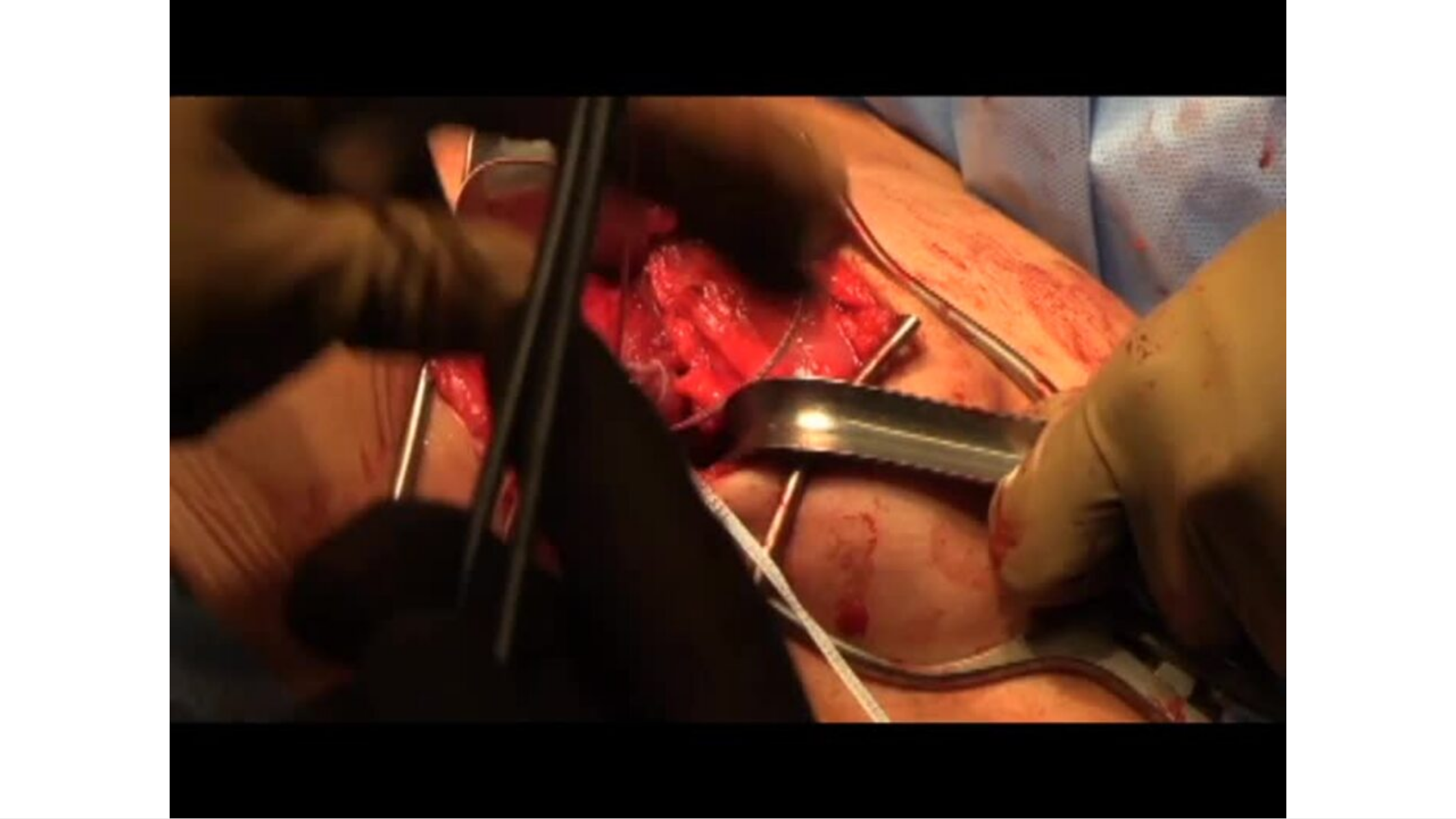
click at [1049, 699] on div "10 seconds Tap to unmute" at bounding box center [728, 409] width 1456 height 819
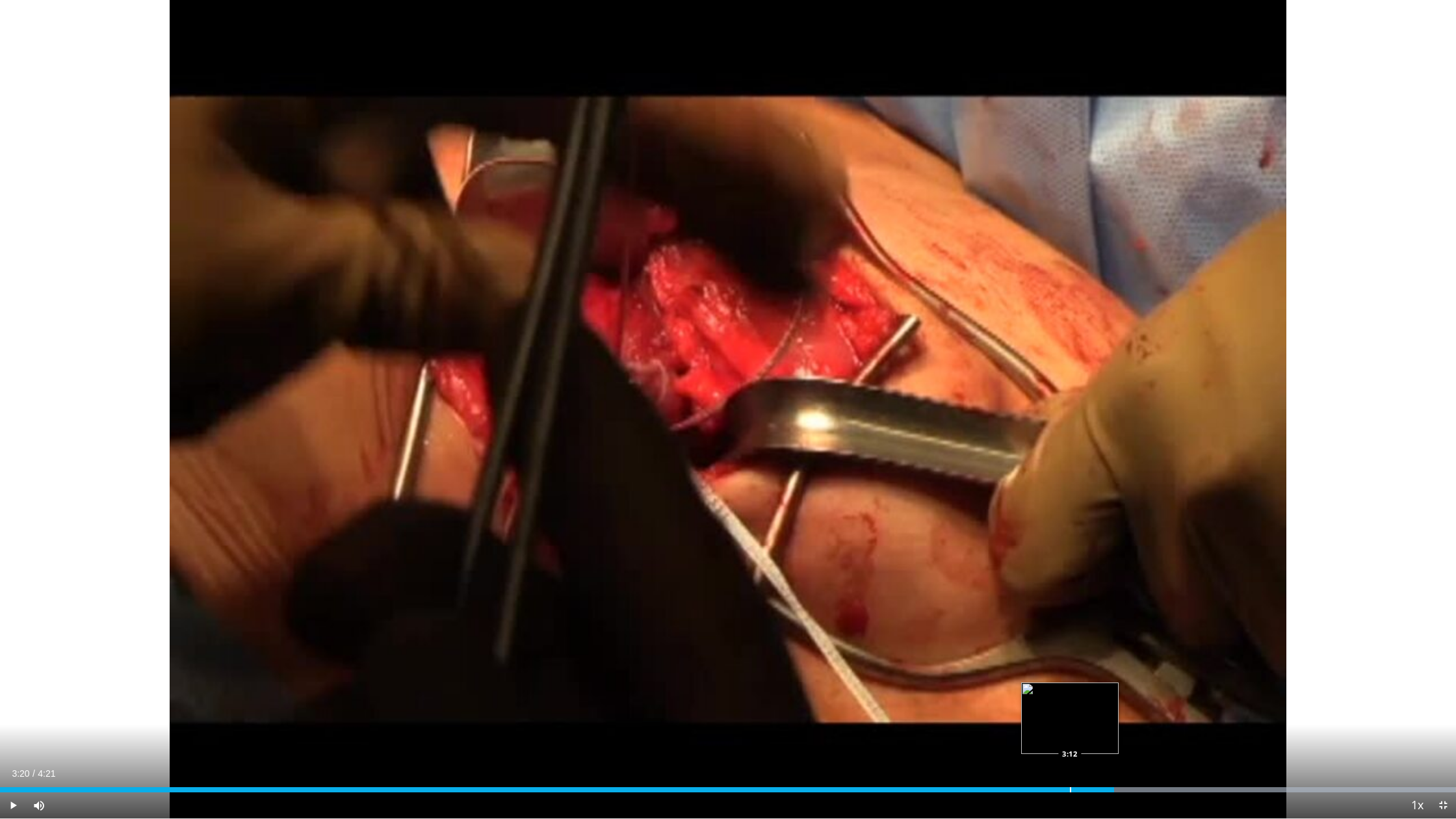
click at [1071, 699] on div "Progress Bar" at bounding box center [1070, 789] width 1 height 5
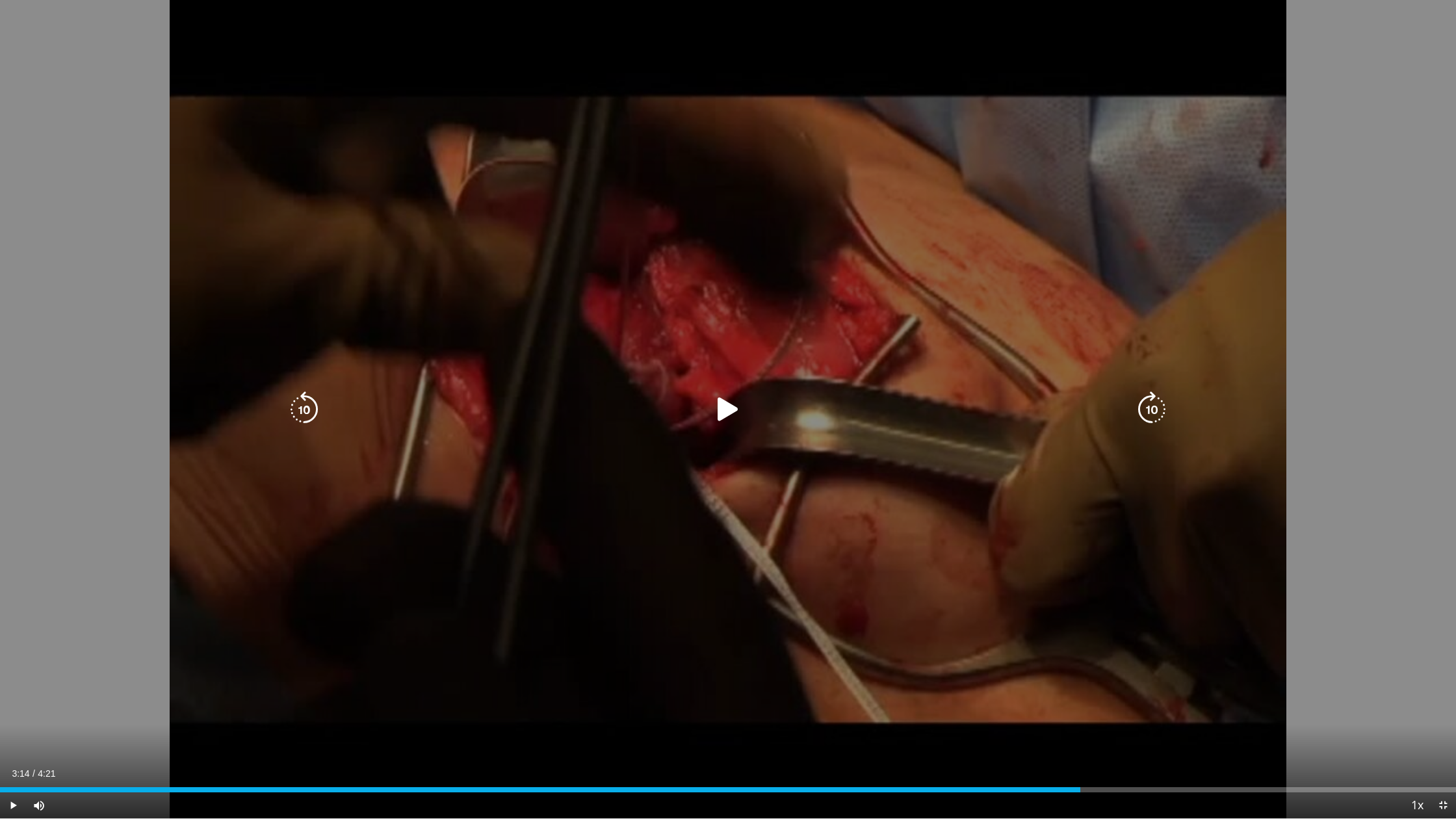
click at [727, 411] on icon "Video Player" at bounding box center [728, 409] width 37 height 37
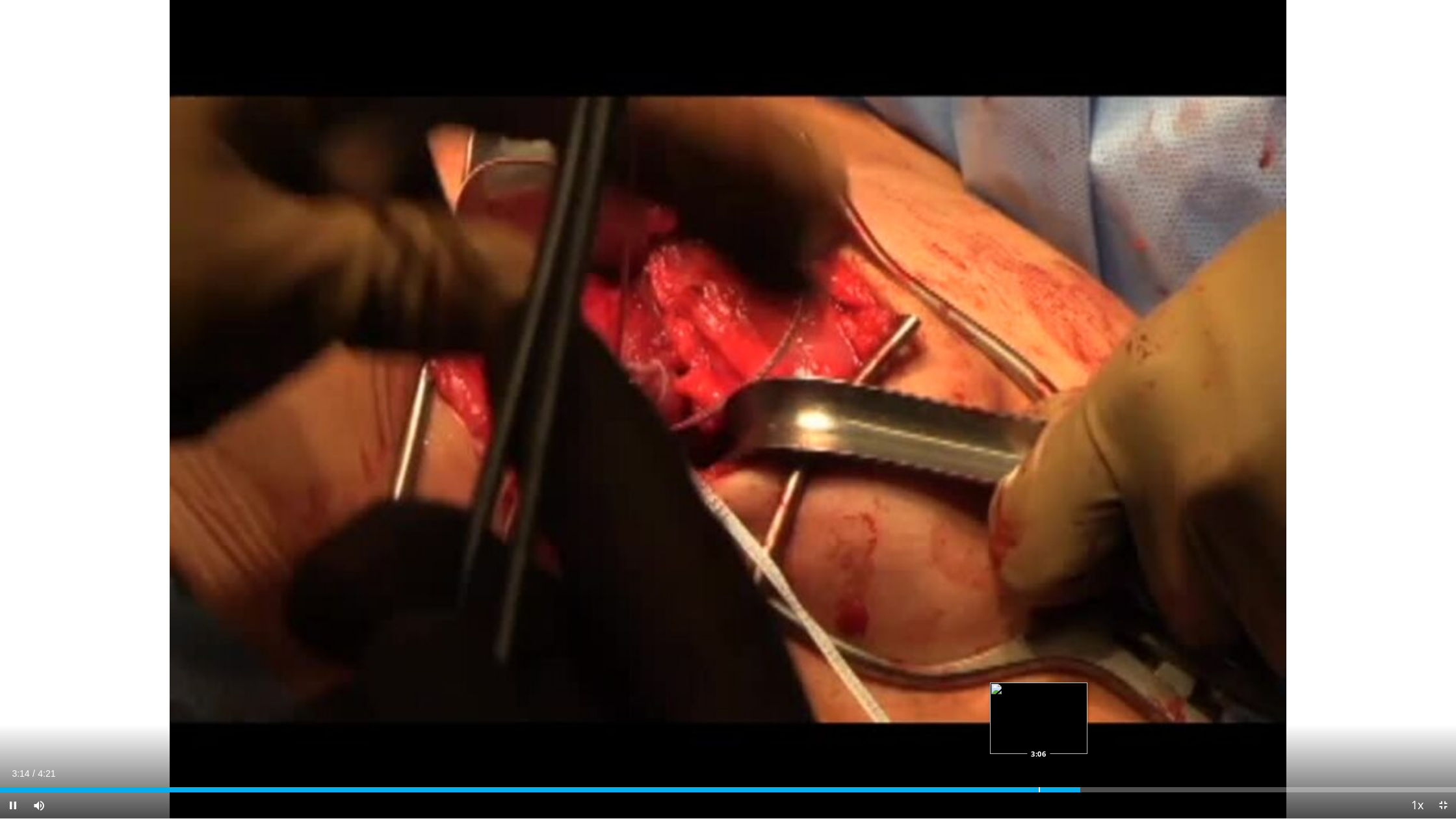
click at [1038, 699] on div "Loaded : 0.00% 3:14 3:06" at bounding box center [728, 789] width 1456 height 5
